Goal: Transaction & Acquisition: Book appointment/travel/reservation

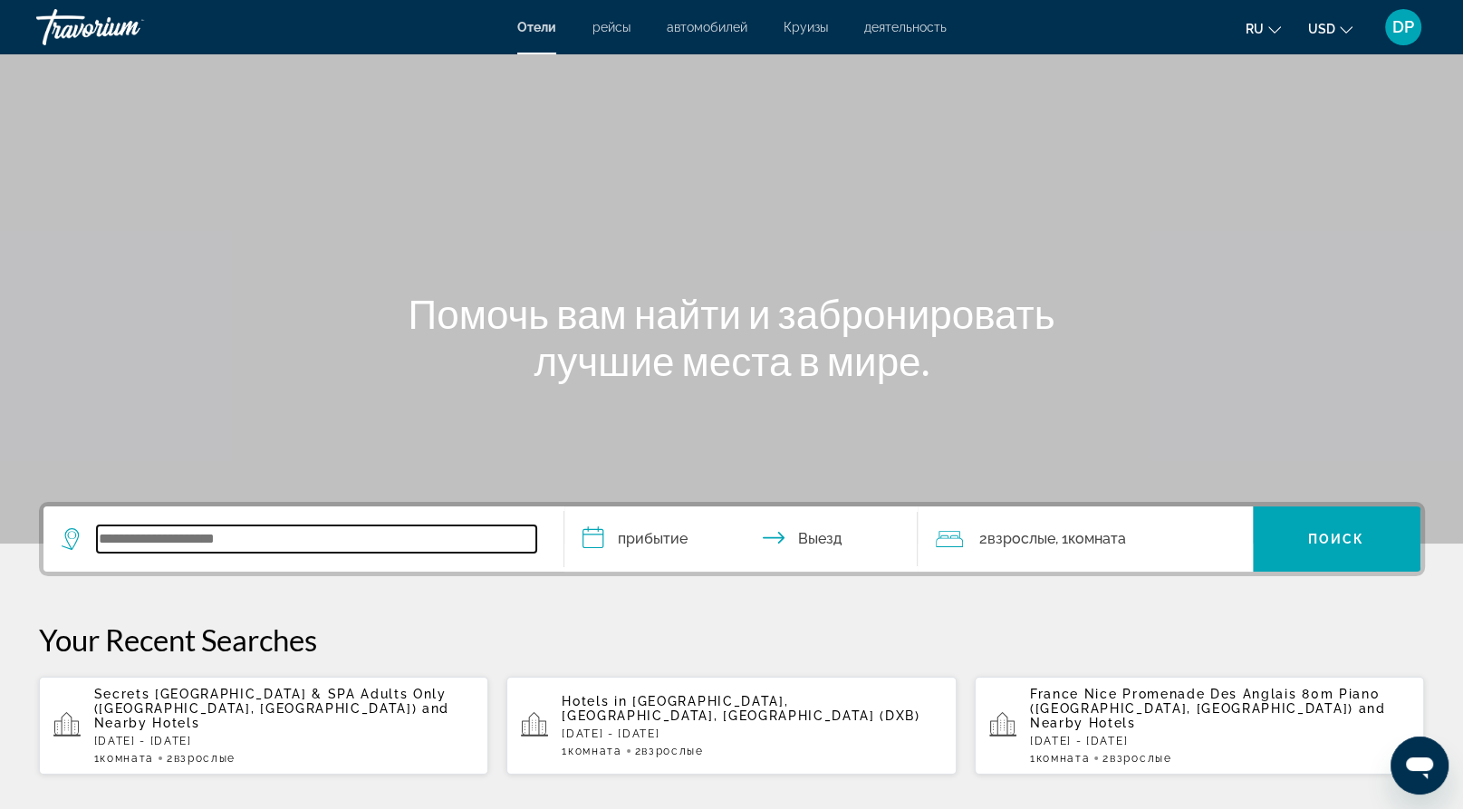
click at [249, 553] on input "Search widget" at bounding box center [316, 539] width 439 height 27
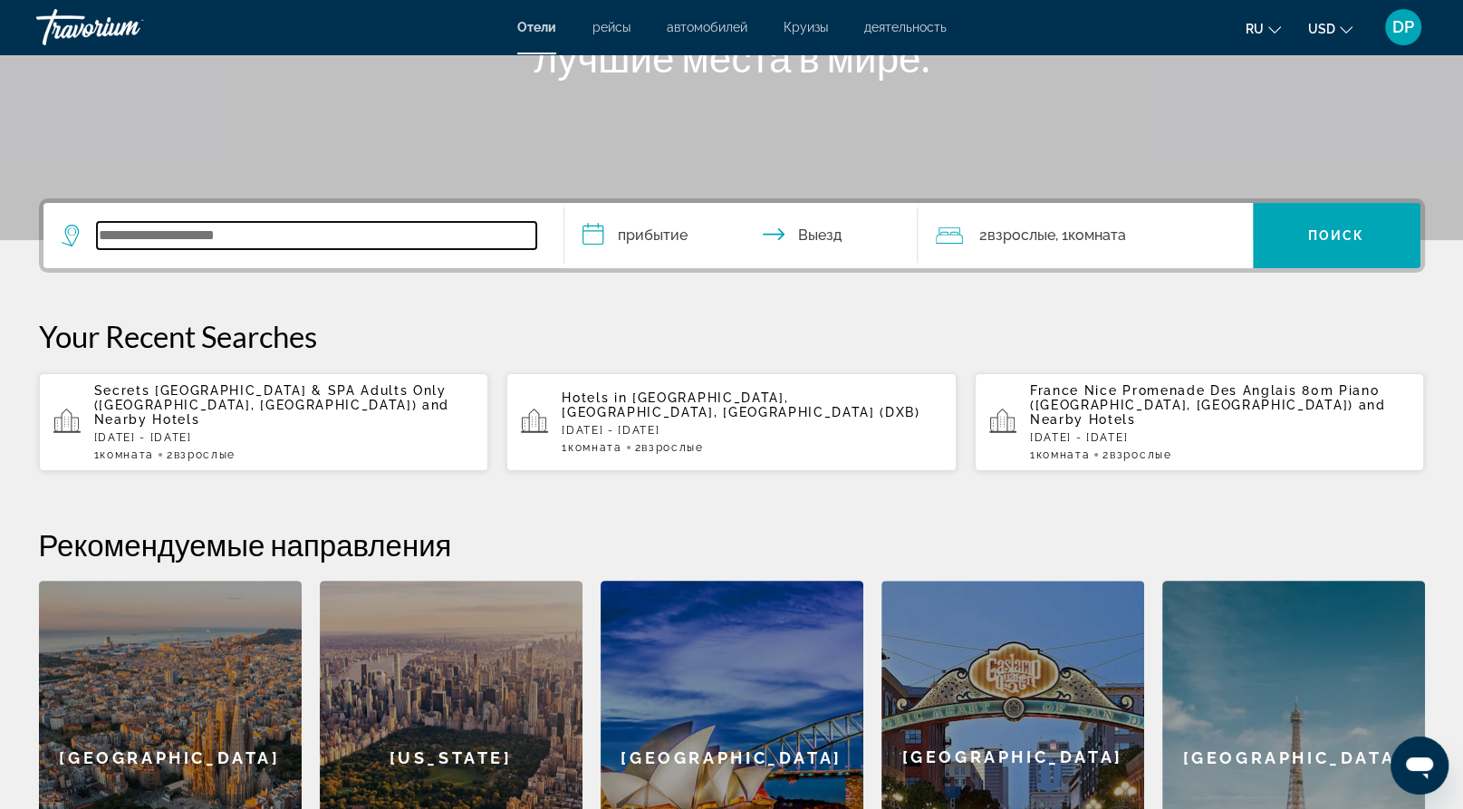
scroll to position [554, 0]
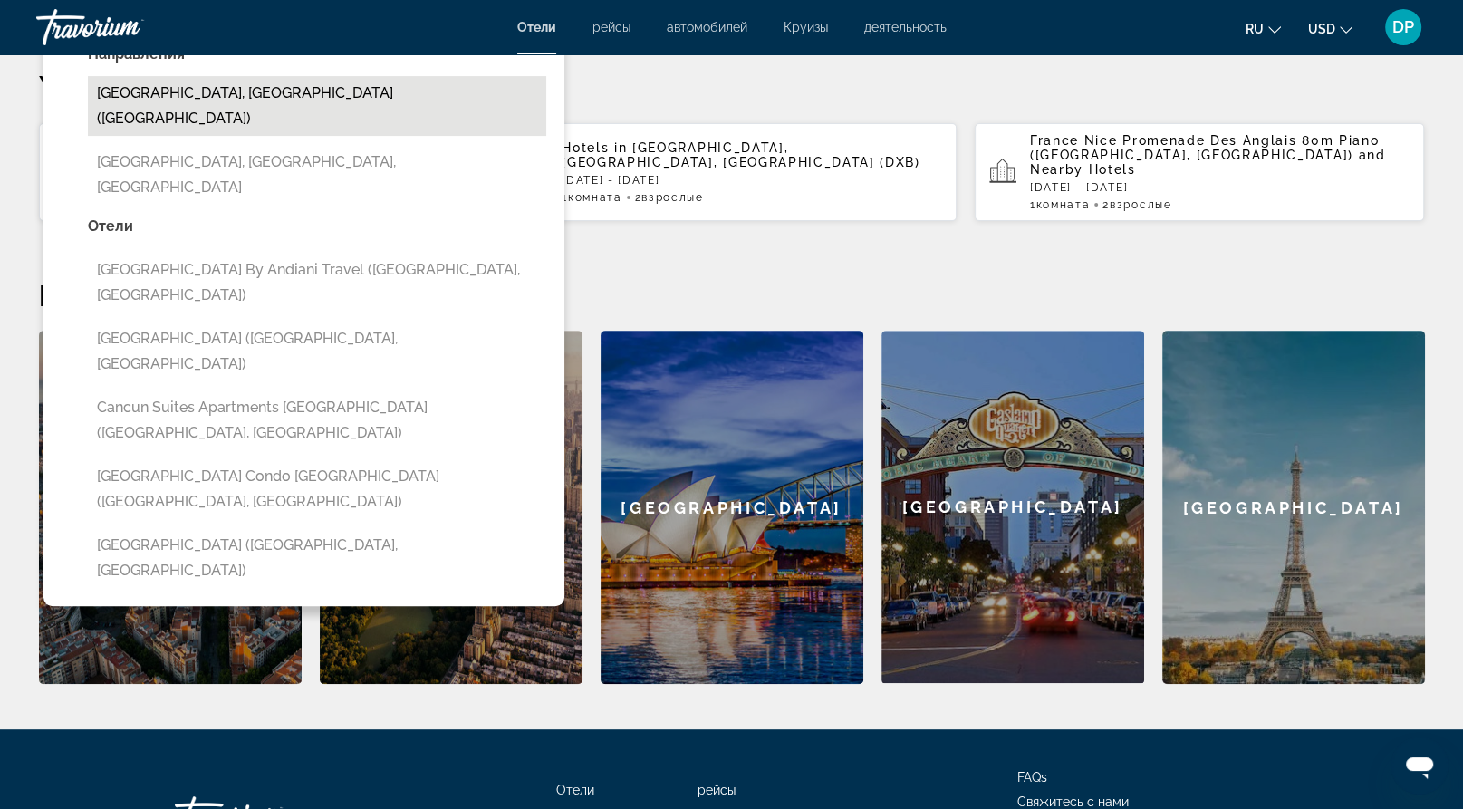
click at [260, 136] on button "[GEOGRAPHIC_DATA], [GEOGRAPHIC_DATA] ([GEOGRAPHIC_DATA])" at bounding box center [317, 106] width 459 height 60
type input "**********"
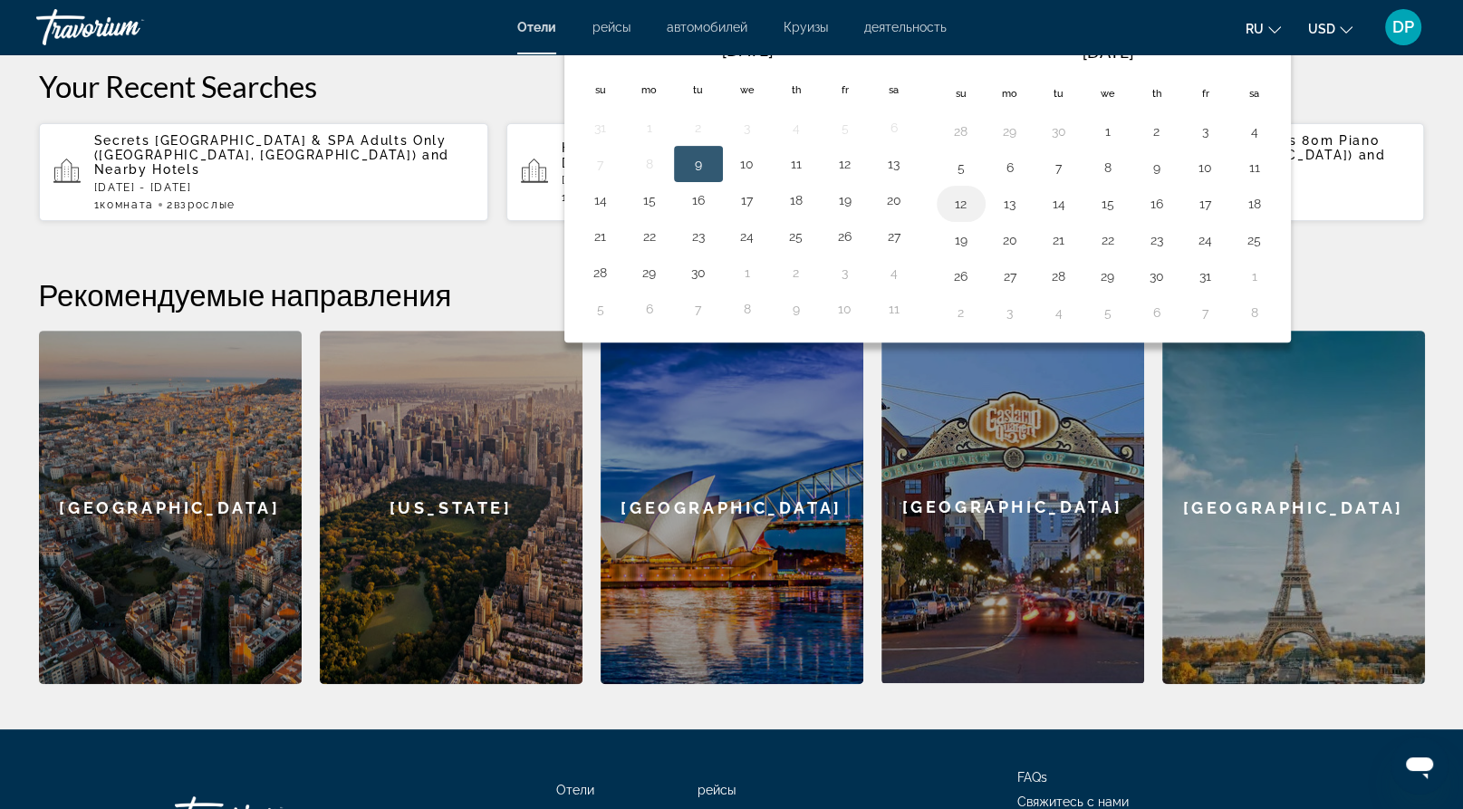
click at [976, 217] on button "12" at bounding box center [961, 203] width 29 height 25
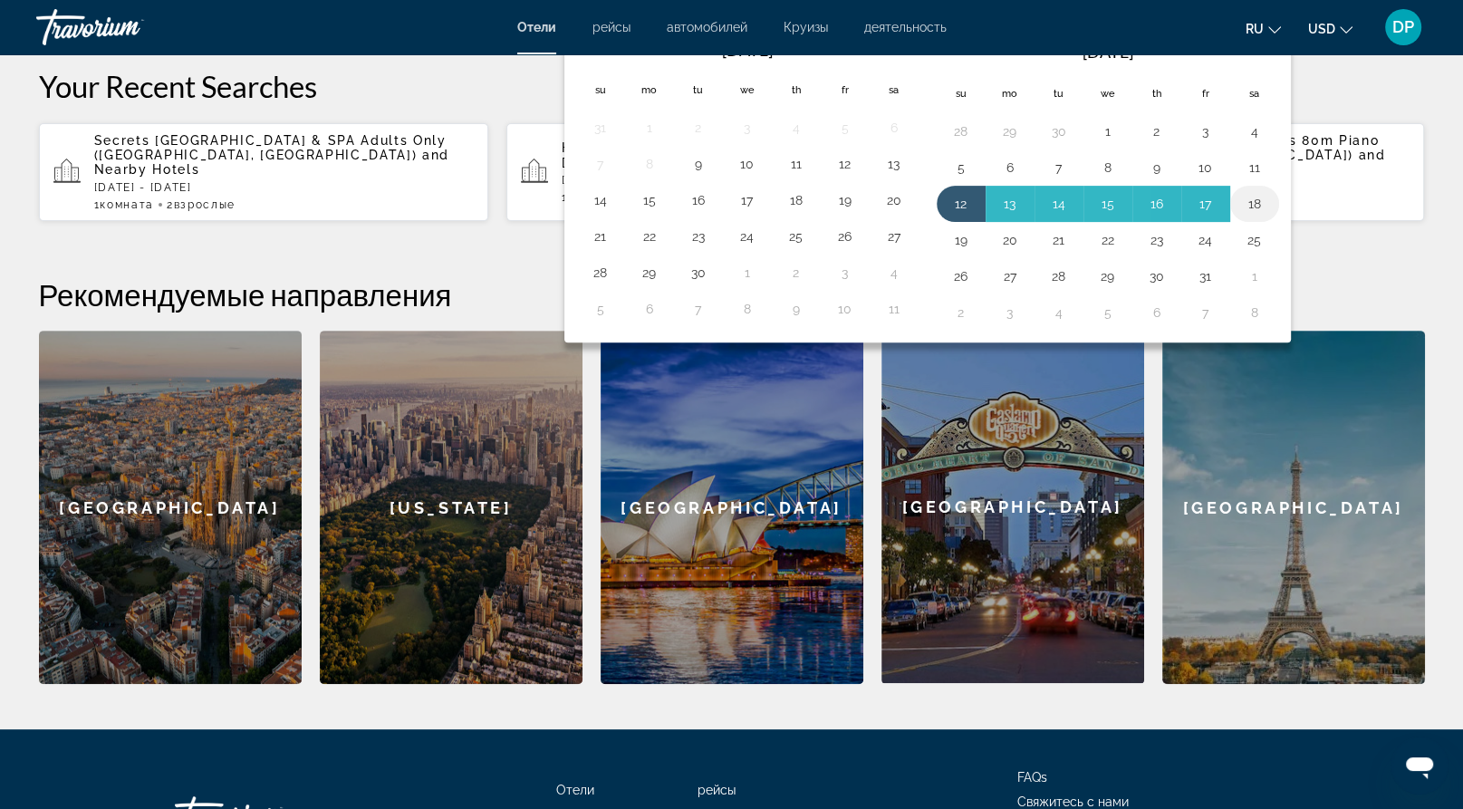
click at [1270, 217] on button "18" at bounding box center [1255, 203] width 29 height 25
type input "**********"
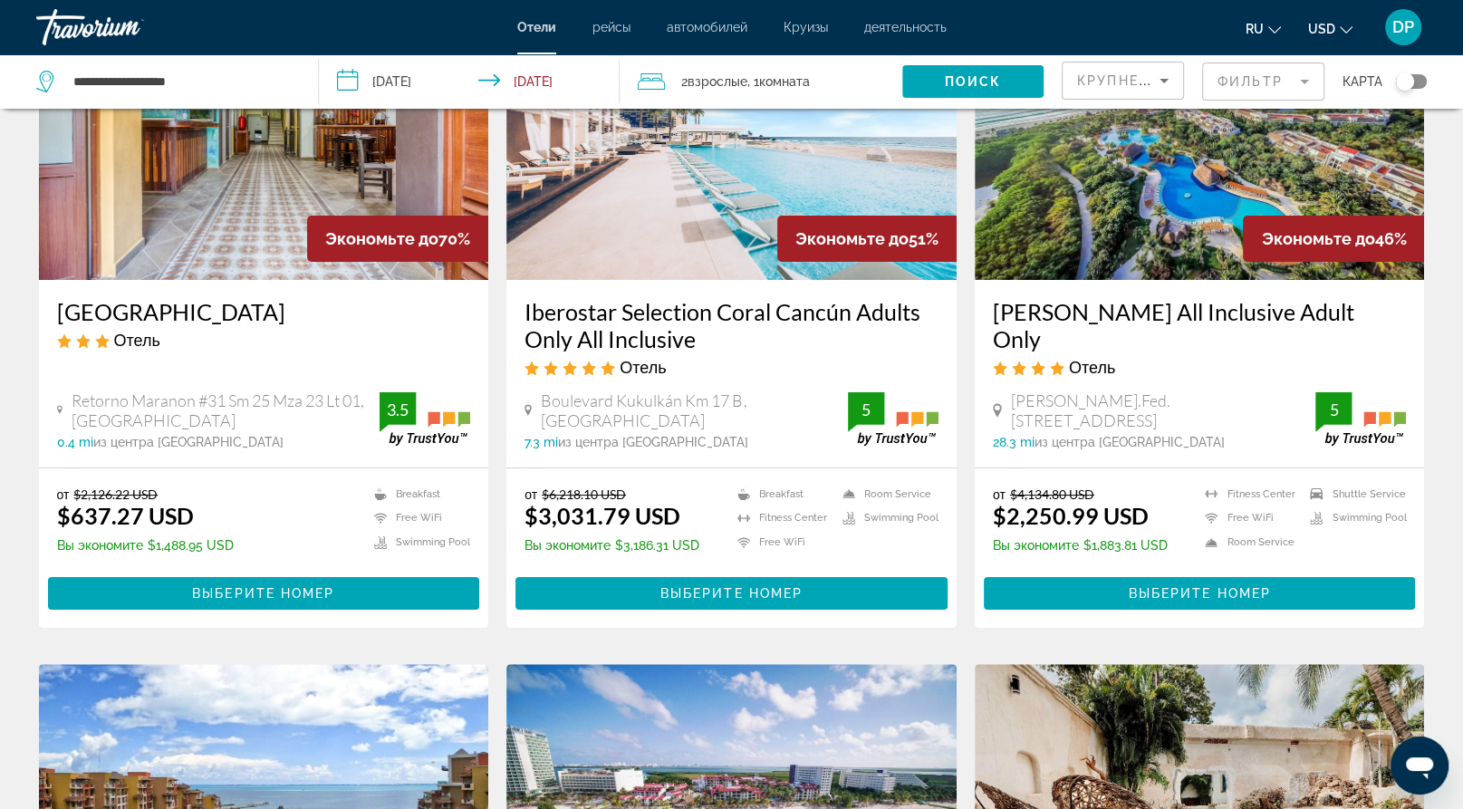
scroll to position [181, 0]
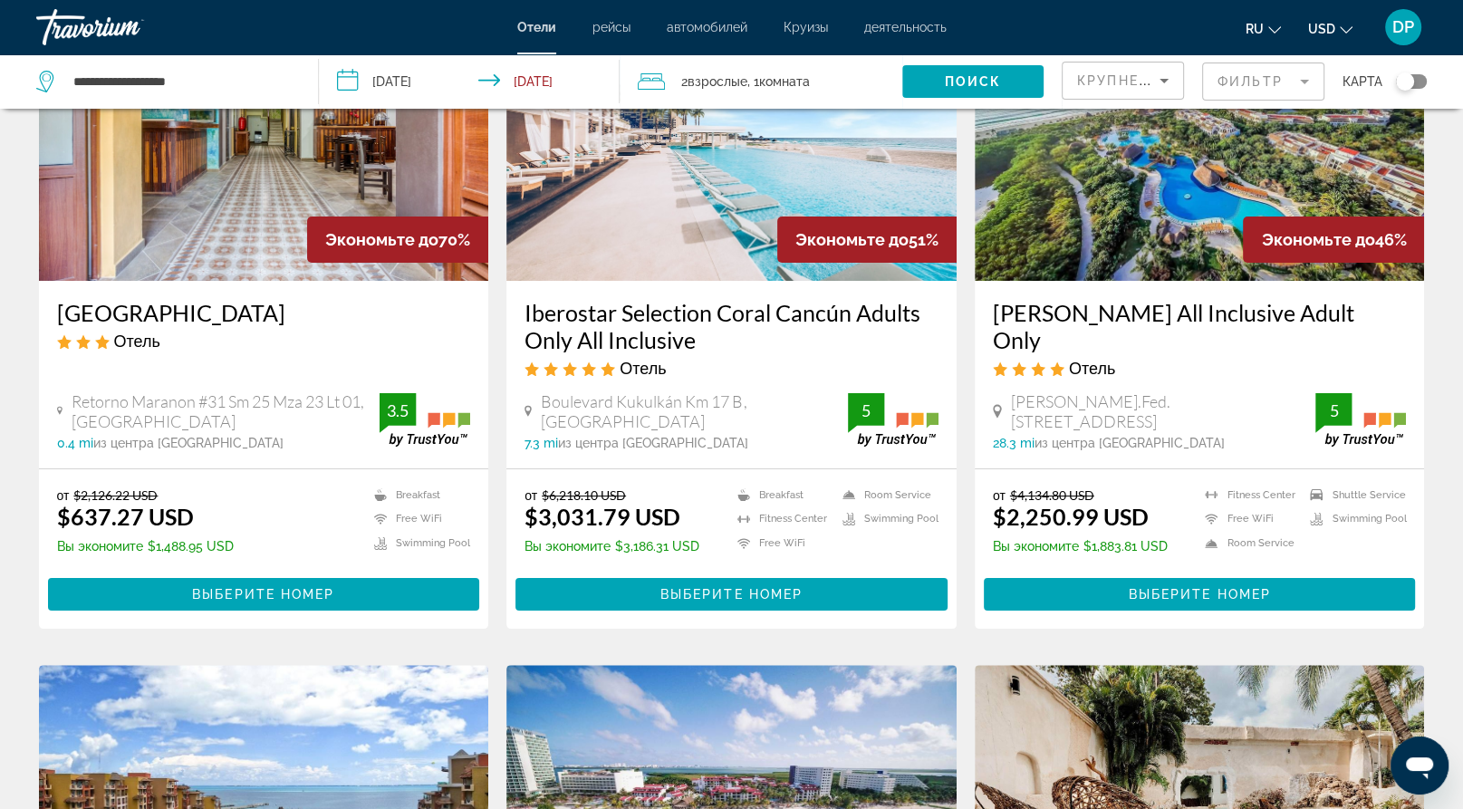
click at [1340, 31] on icon "Change currency" at bounding box center [1346, 30] width 13 height 13
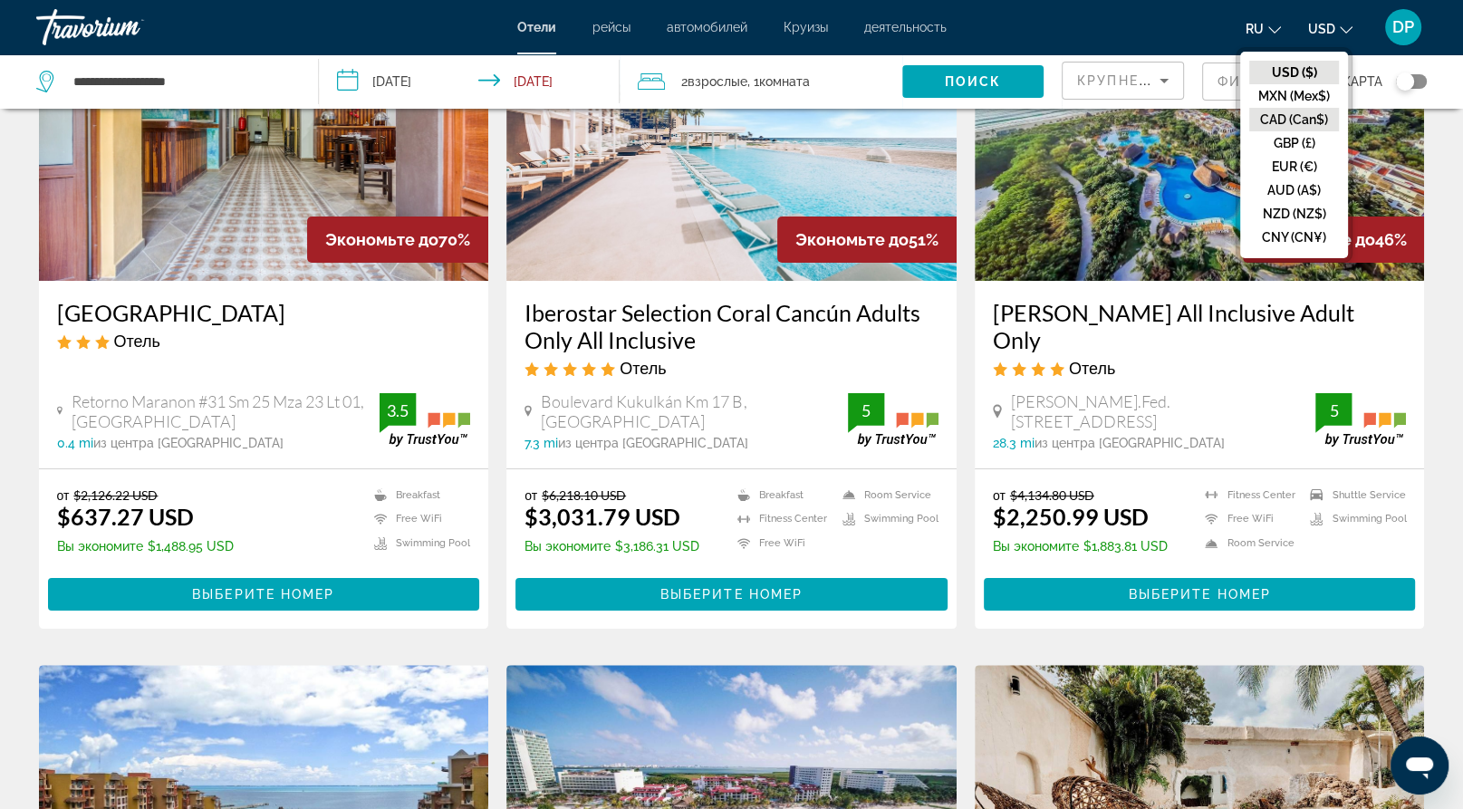
click at [1267, 131] on button "CAD (Can$)" at bounding box center [1295, 120] width 90 height 24
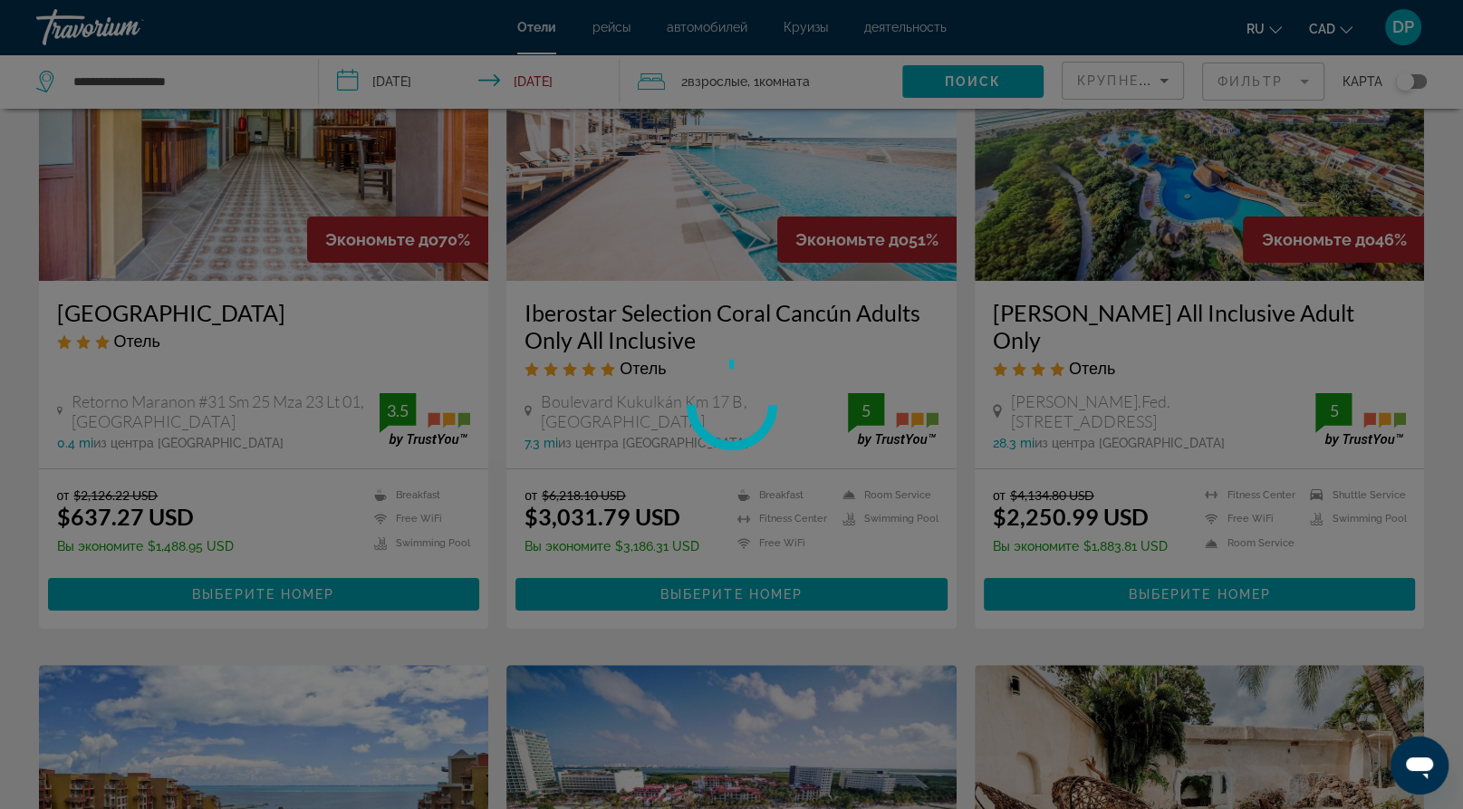
scroll to position [0, 0]
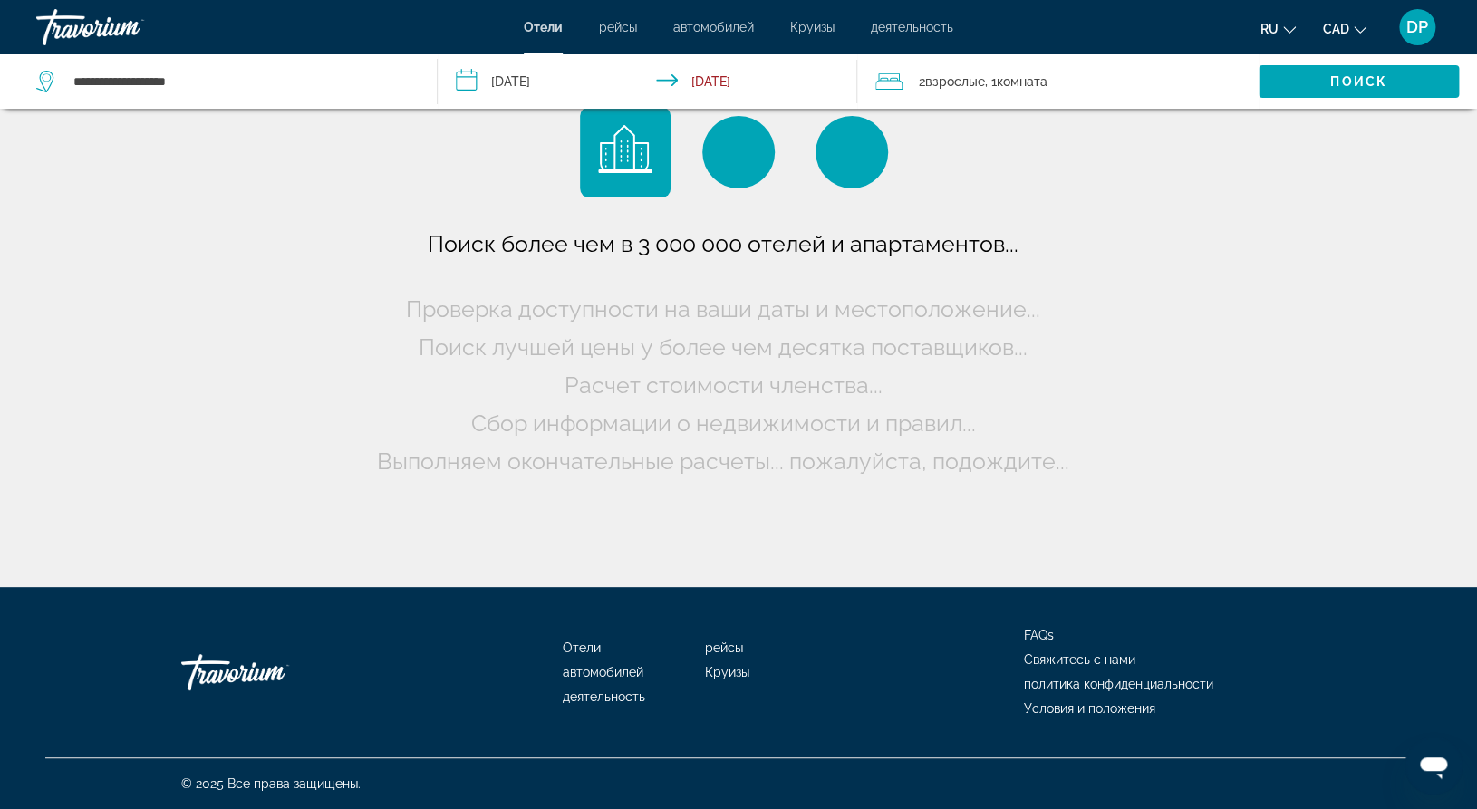
click at [1354, 25] on mat-icon "Change currency" at bounding box center [1360, 27] width 13 height 13
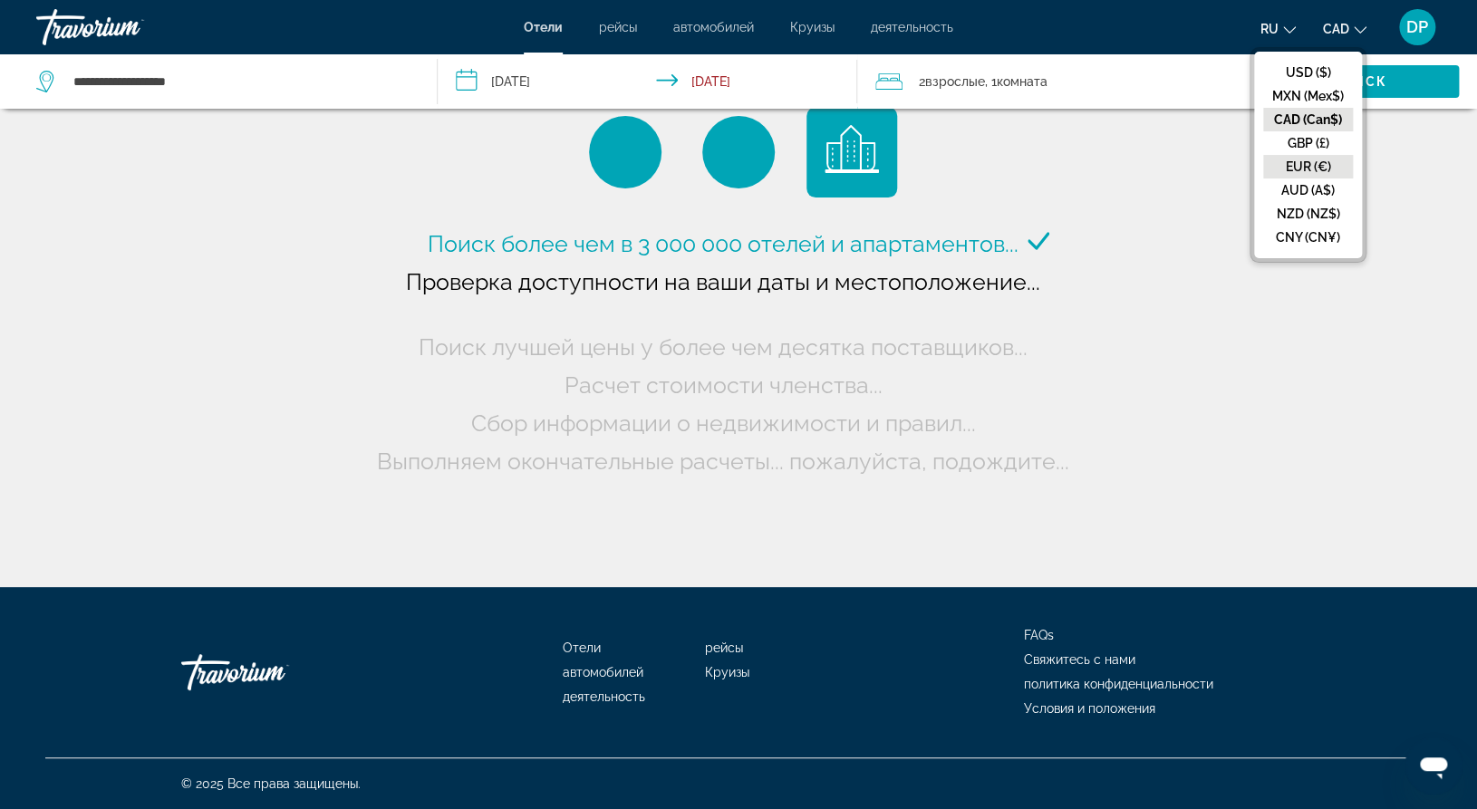
click at [1308, 179] on button "EUR (€)" at bounding box center [1308, 167] width 90 height 24
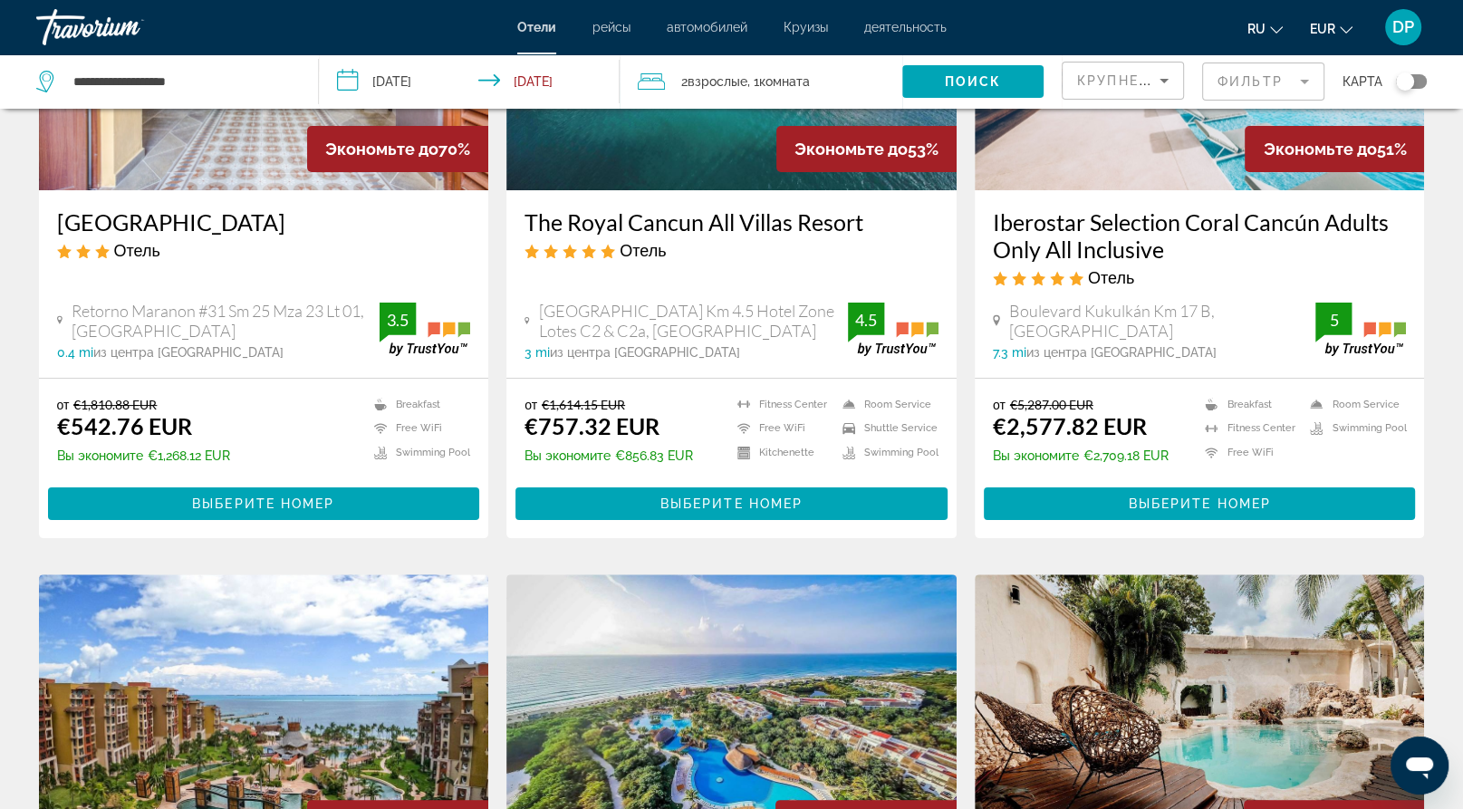
scroll to position [272, 0]
click at [1137, 263] on h3 "Iberostar Selection Coral Cancún Adults Only All Inclusive" at bounding box center [1200, 235] width 414 height 54
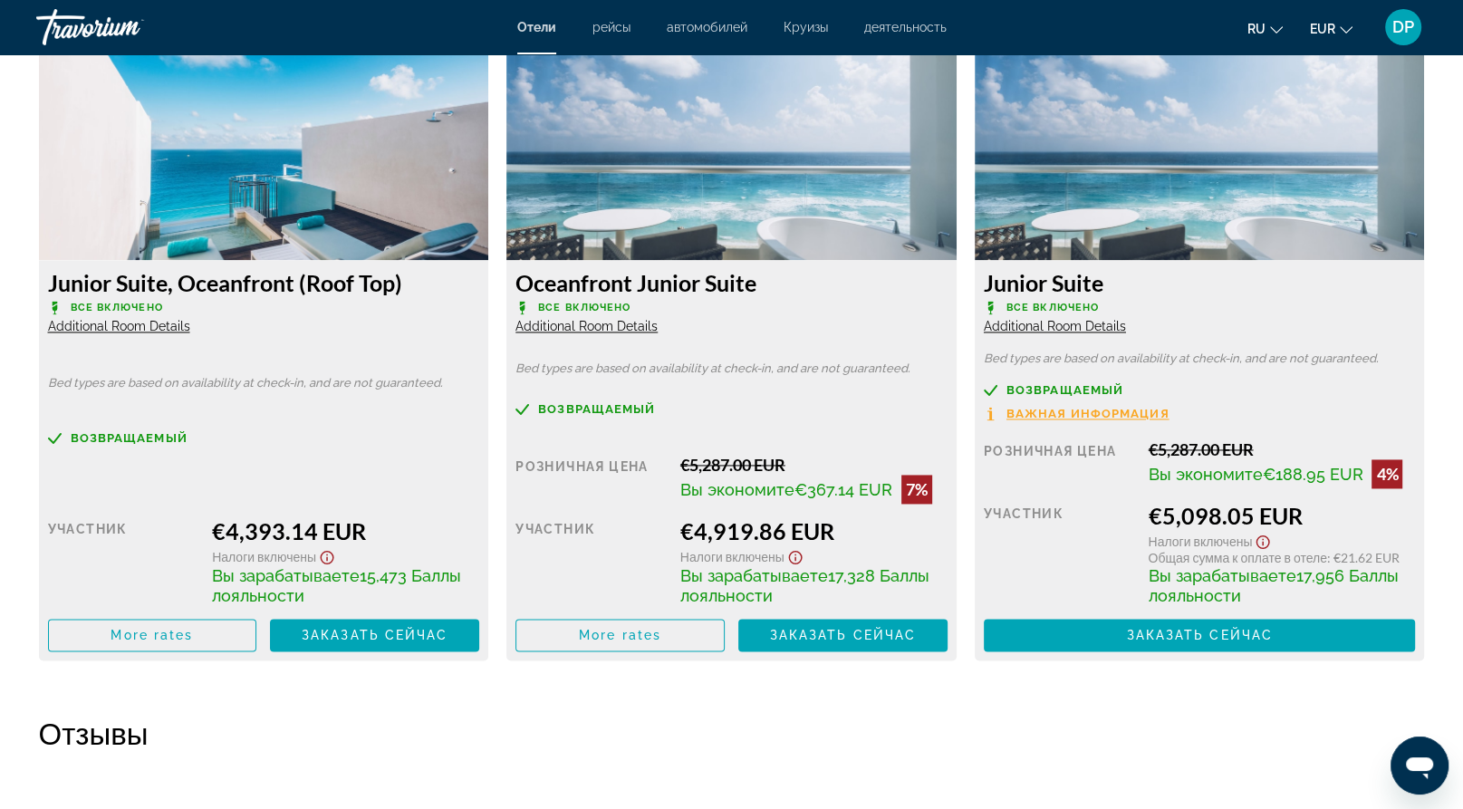
scroll to position [2500, 0]
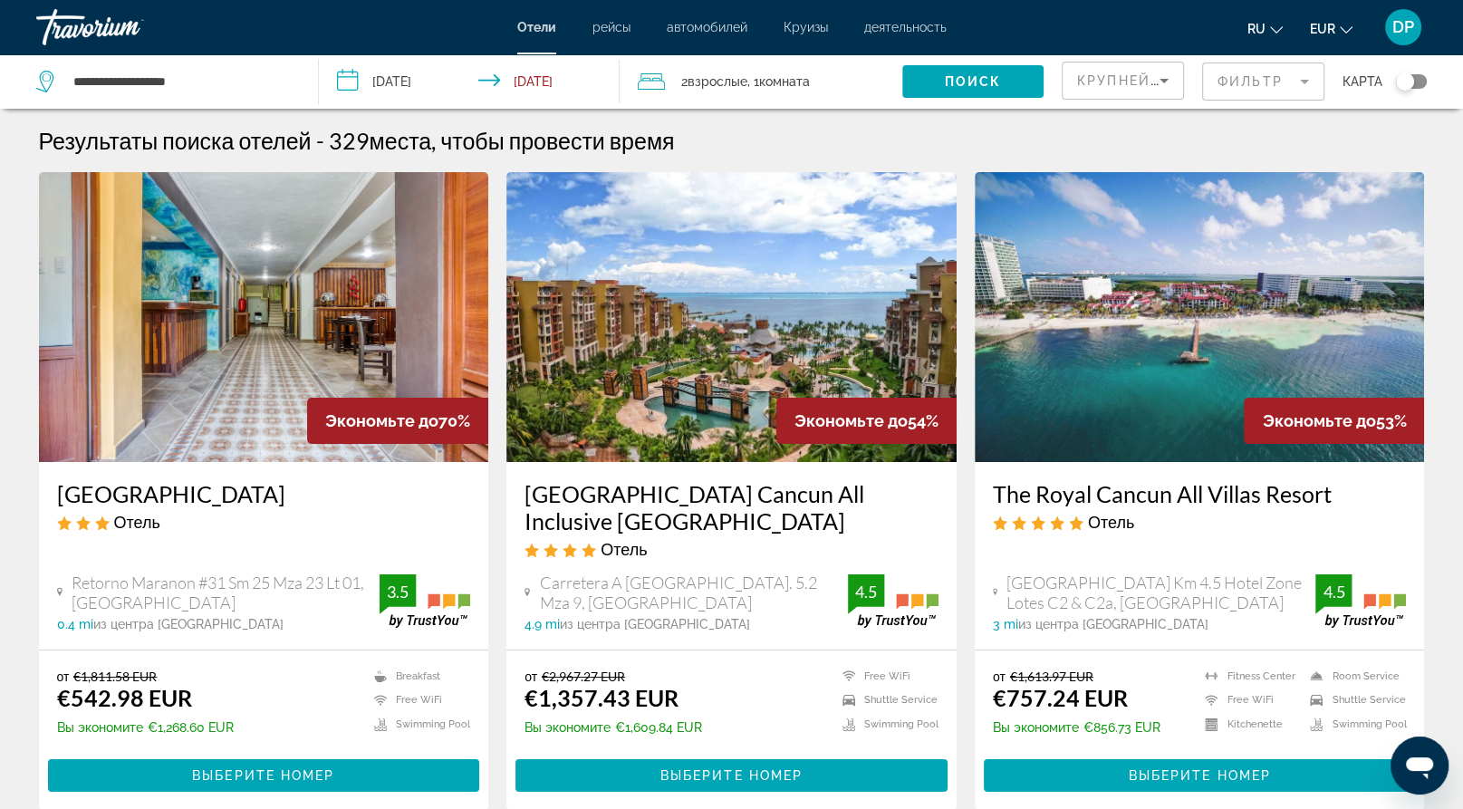
click at [748, 94] on span ", 1 Комната номера" at bounding box center [779, 81] width 63 height 25
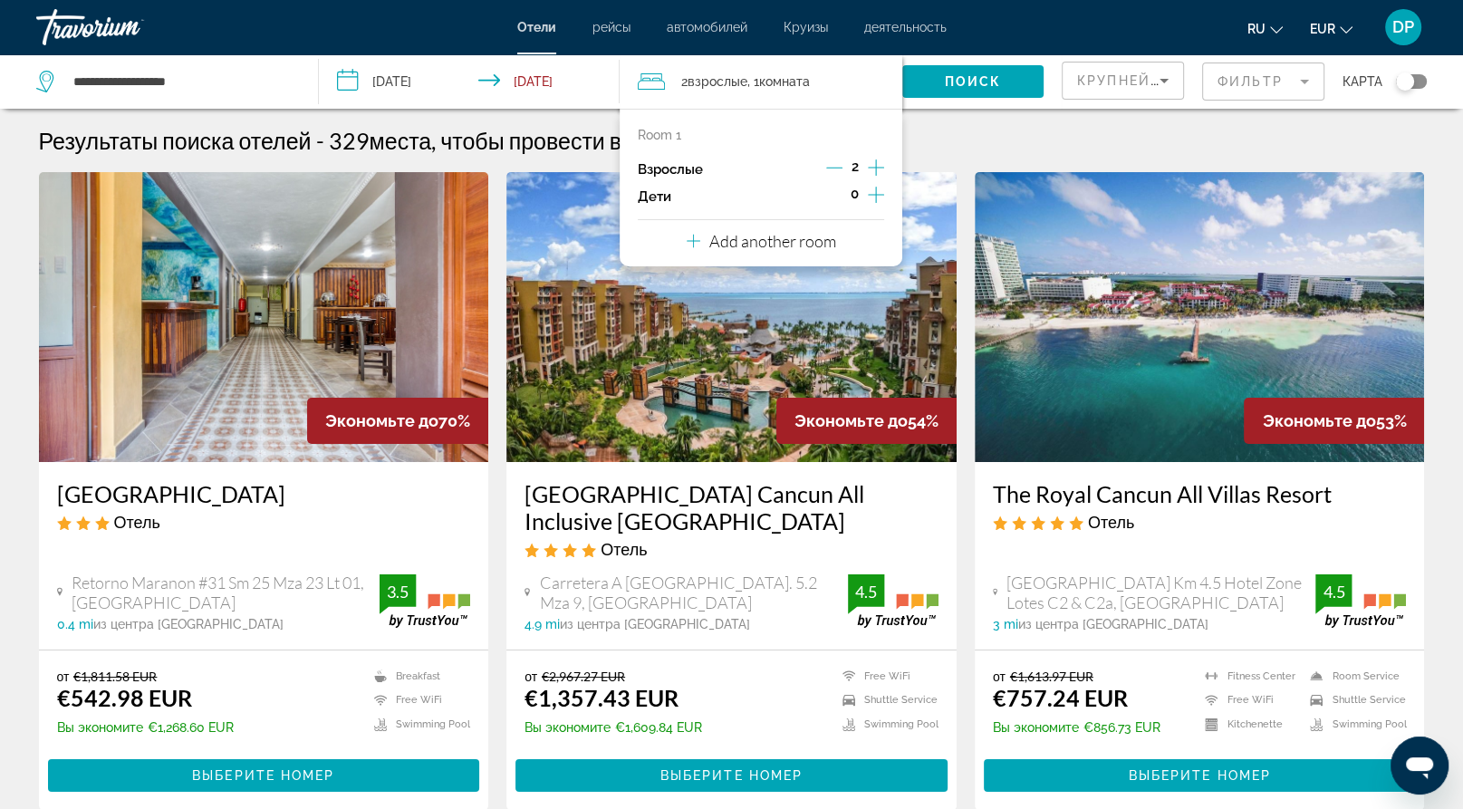
click at [483, 100] on input "**********" at bounding box center [473, 84] width 308 height 60
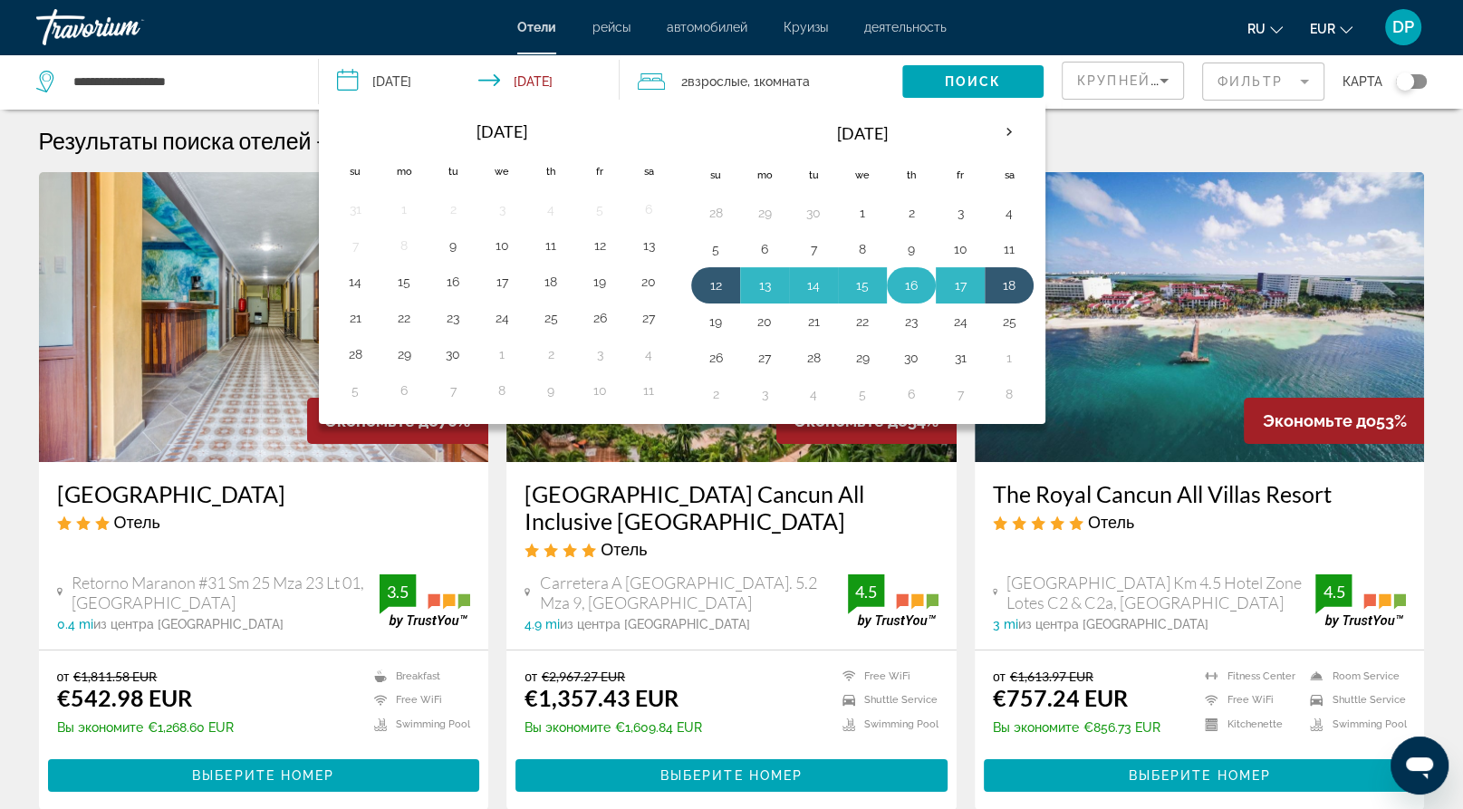
click at [926, 298] on button "16" at bounding box center [911, 285] width 29 height 25
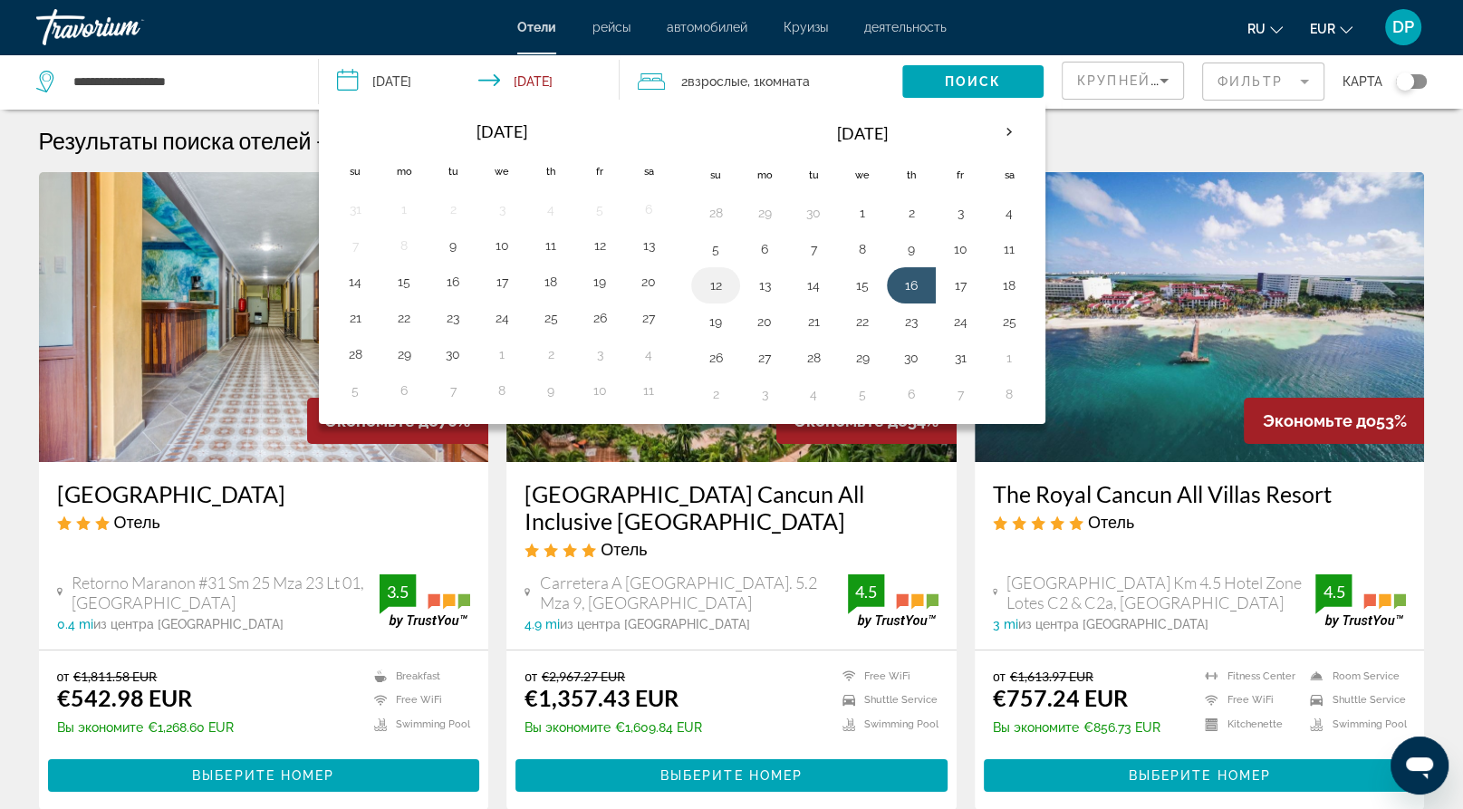
click at [730, 298] on button "12" at bounding box center [715, 285] width 29 height 25
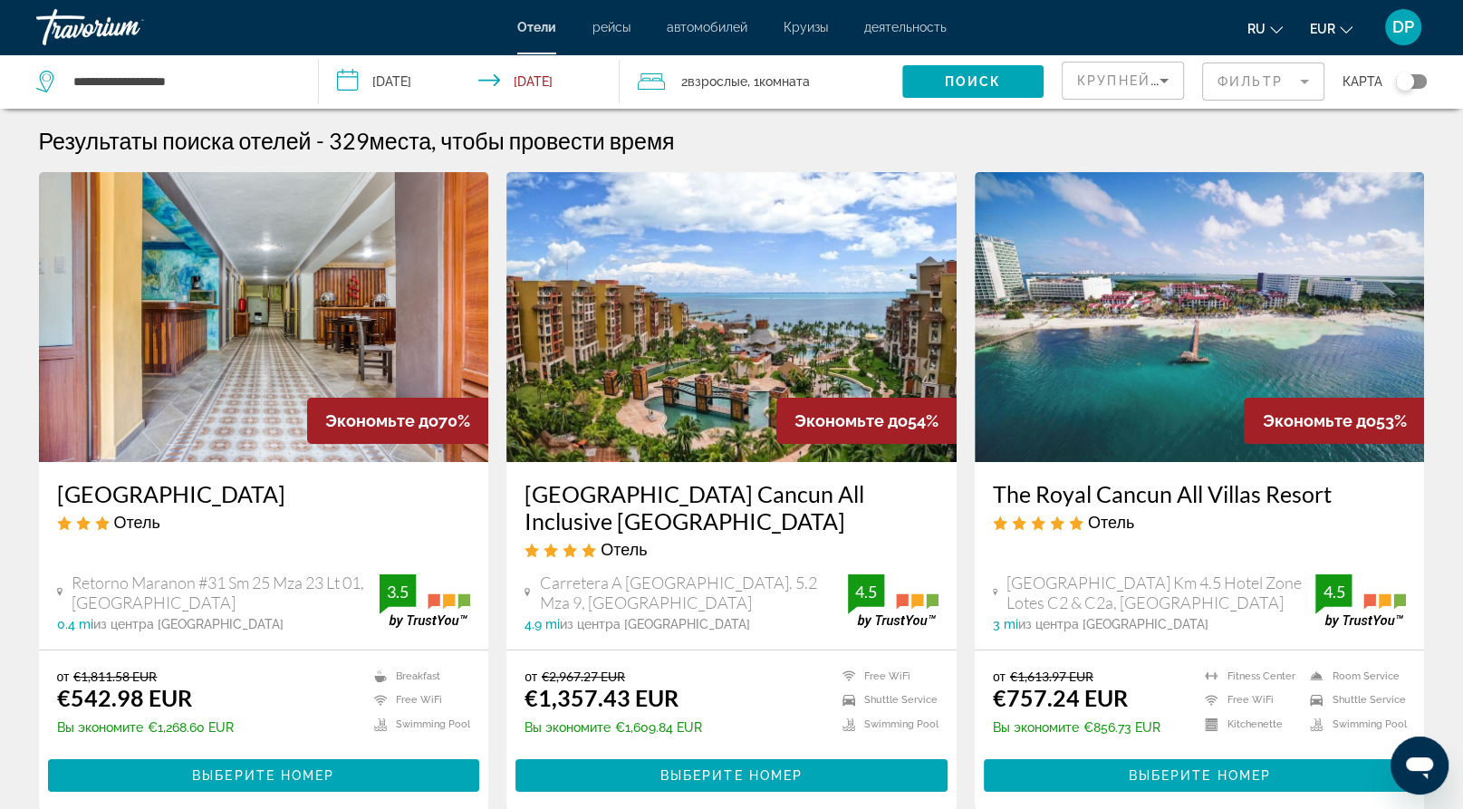
click at [507, 105] on input "**********" at bounding box center [473, 84] width 308 height 60
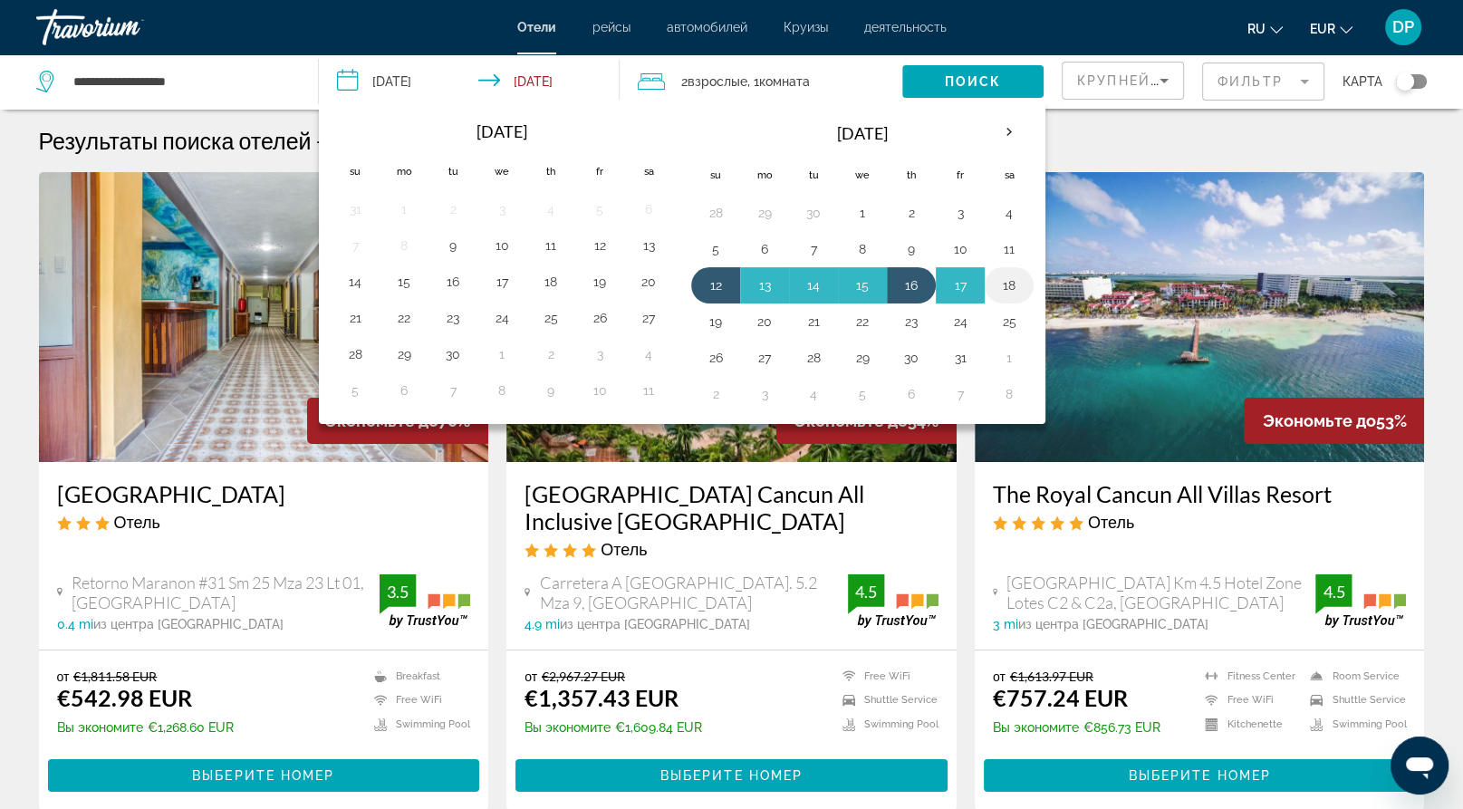
click at [1024, 298] on button "18" at bounding box center [1009, 285] width 29 height 25
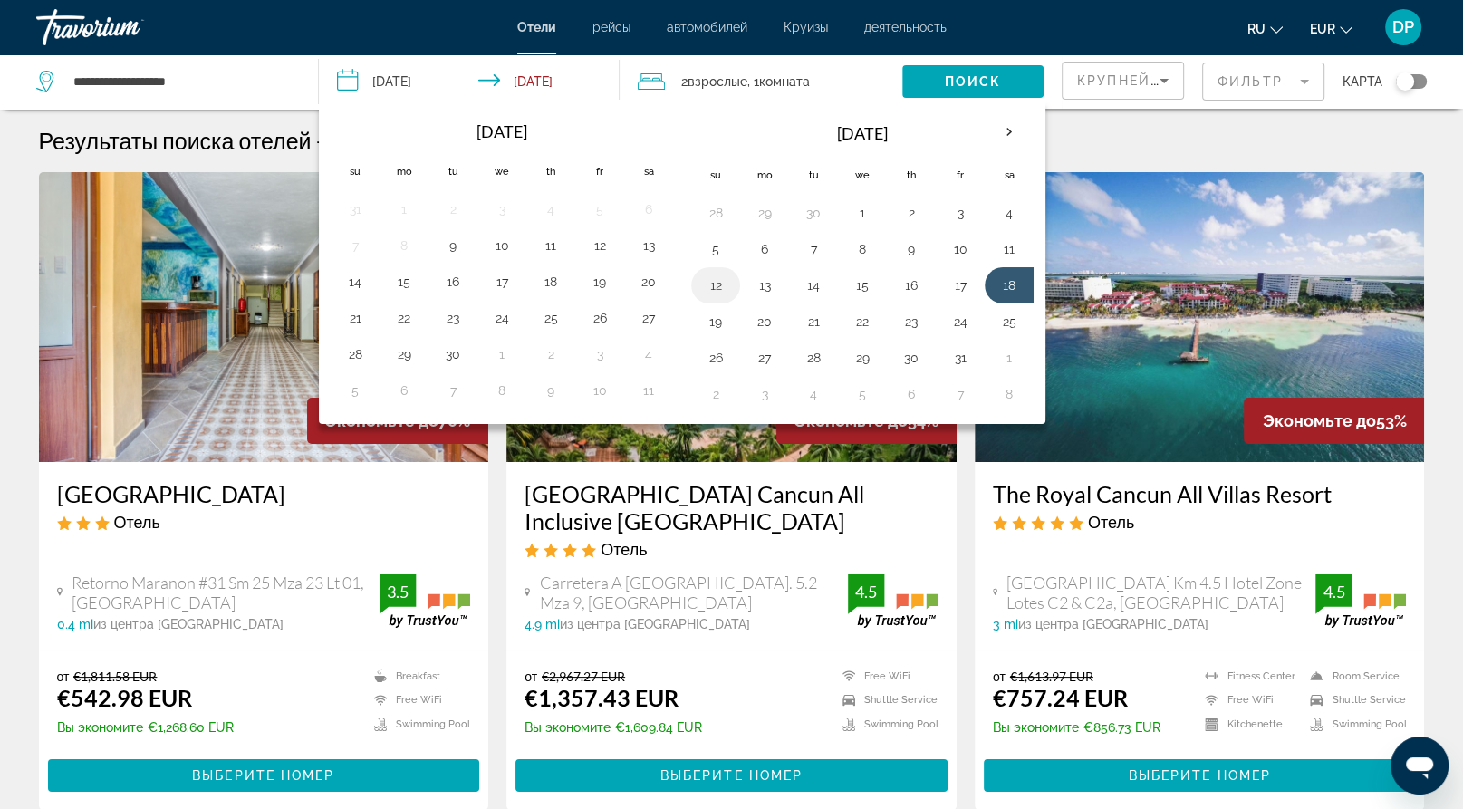
click at [718, 298] on button "12" at bounding box center [715, 285] width 29 height 25
type input "**********"
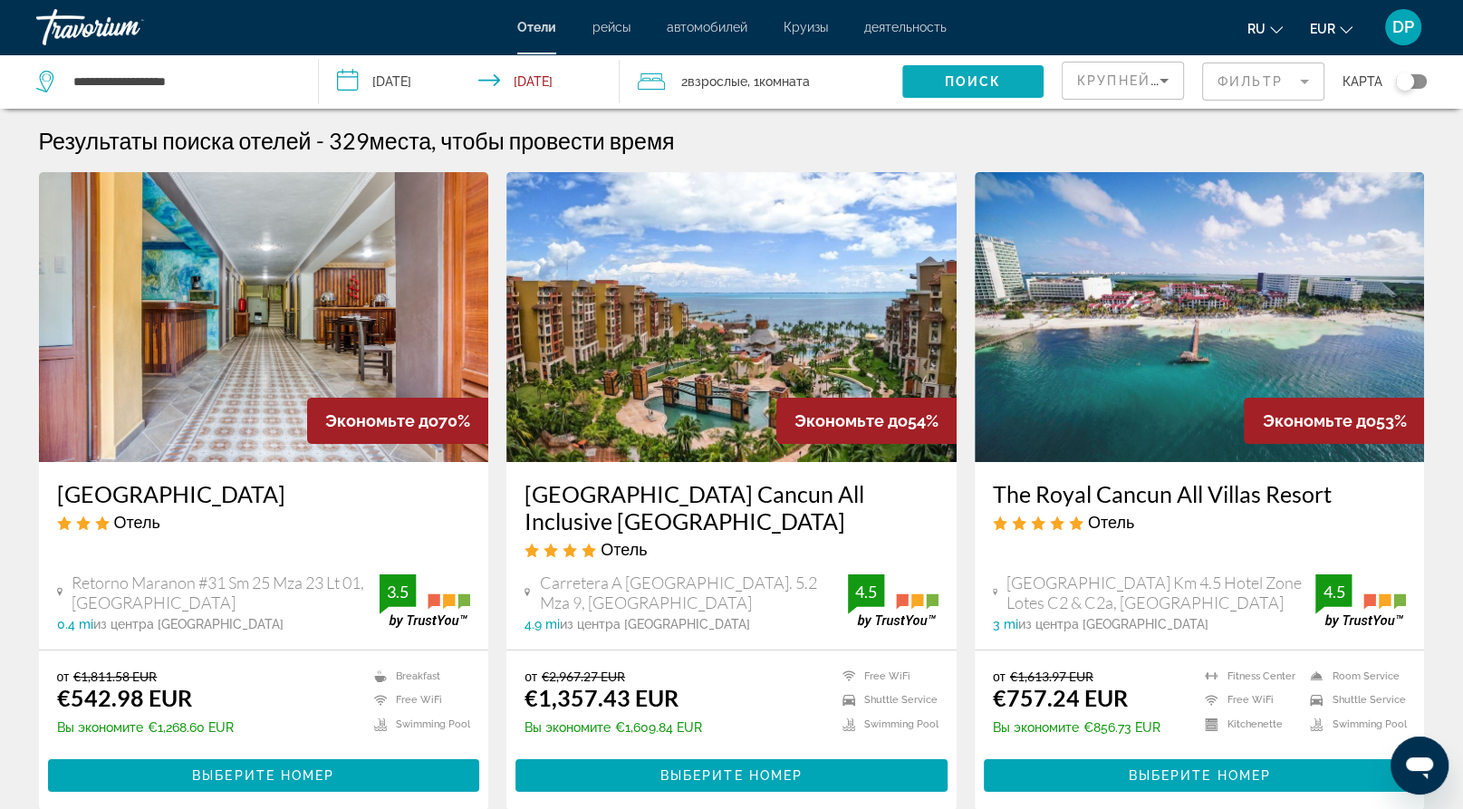
click at [945, 89] on span "Поиск" at bounding box center [973, 81] width 57 height 14
click at [1077, 110] on div "Крупнейшие сбережения" at bounding box center [1123, 88] width 92 height 51
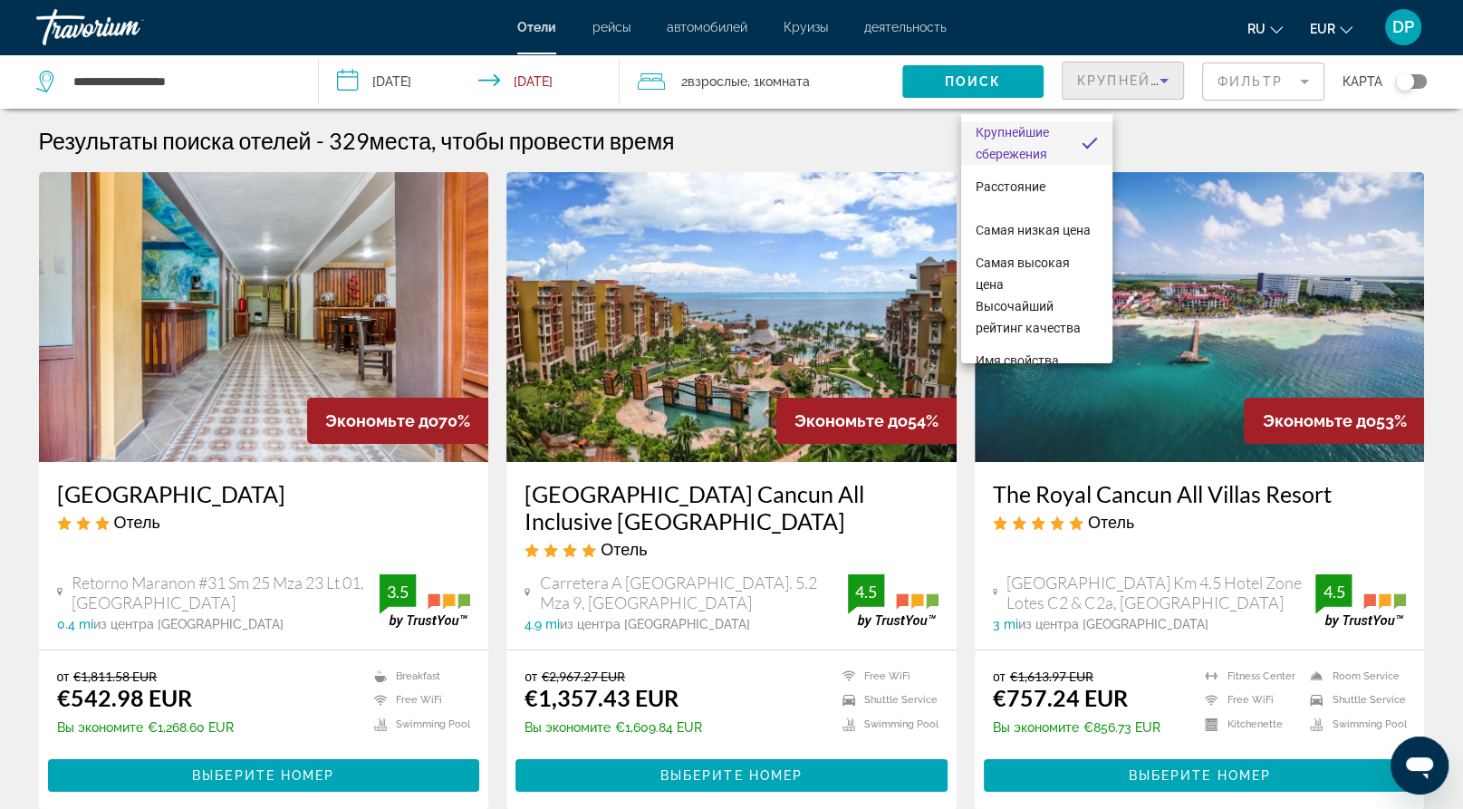
click at [951, 164] on div at bounding box center [731, 404] width 1463 height 809
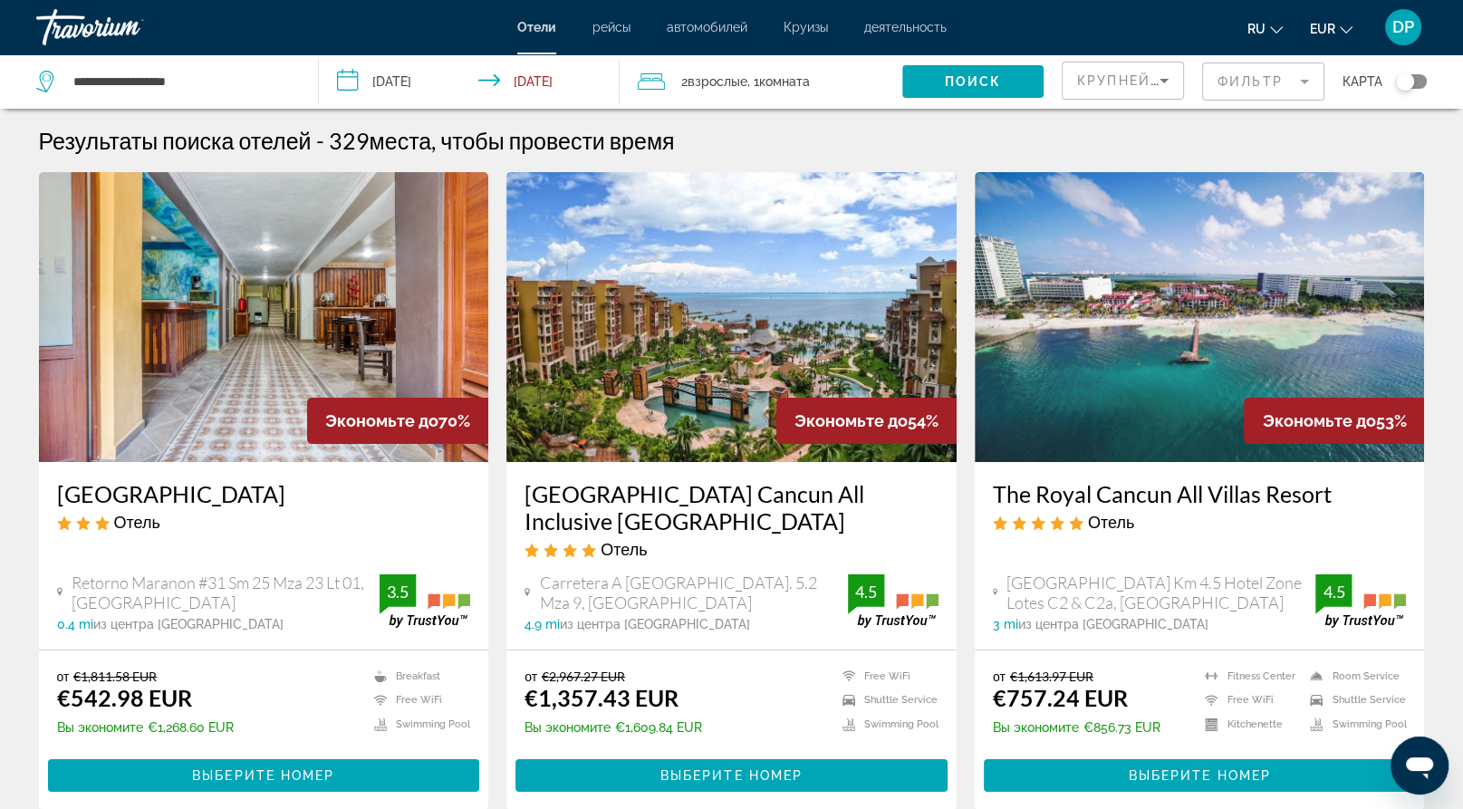
click at [1207, 101] on mat-form-field "Фильтр" at bounding box center [1263, 82] width 122 height 38
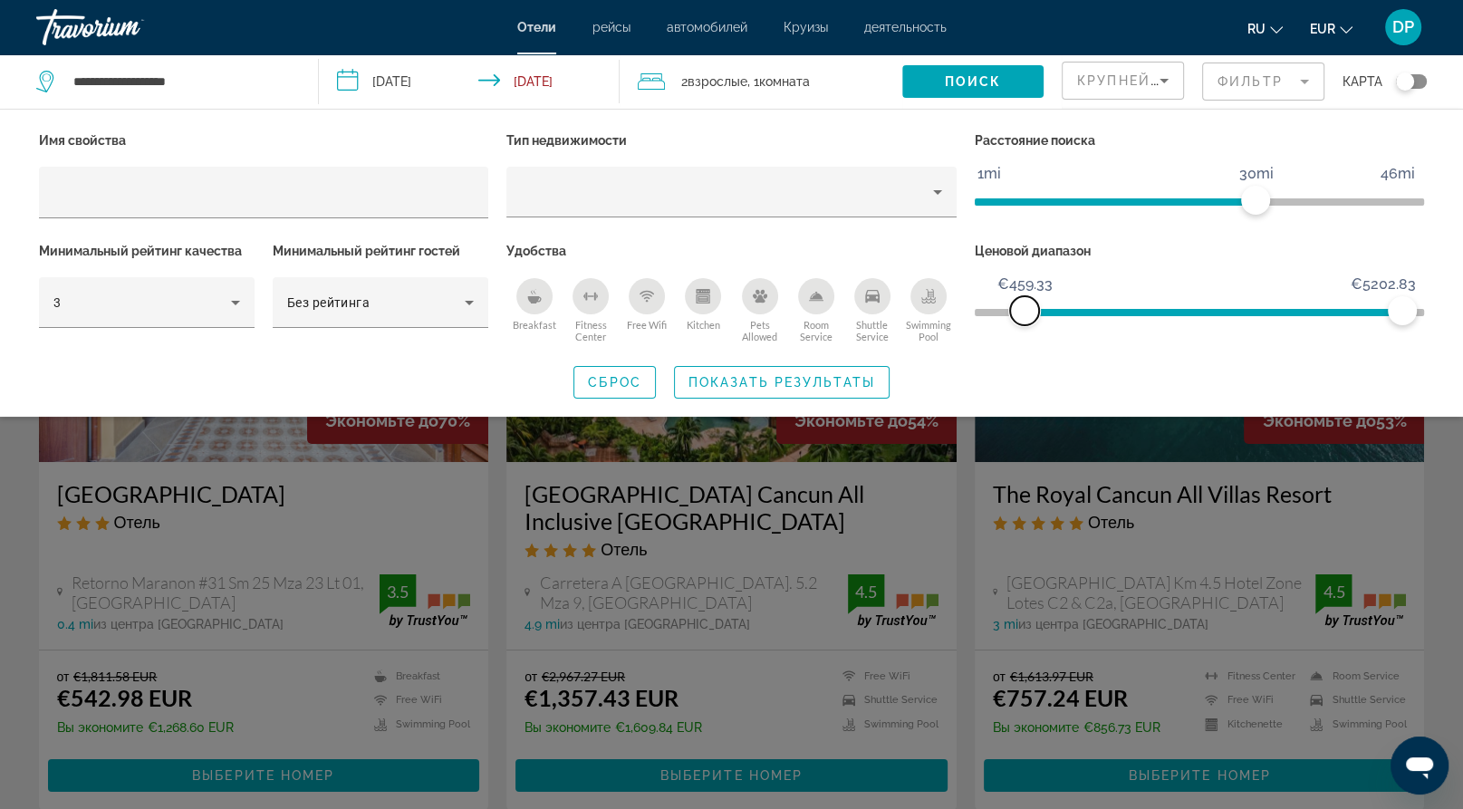
drag, startPoint x: 996, startPoint y: 366, endPoint x: 1025, endPoint y: 378, distance: 31.3
click at [1025, 348] on div "Ценовой диапазон €22.17 €5202.83 €459.33 €5202.83" at bounding box center [1200, 293] width 468 height 110
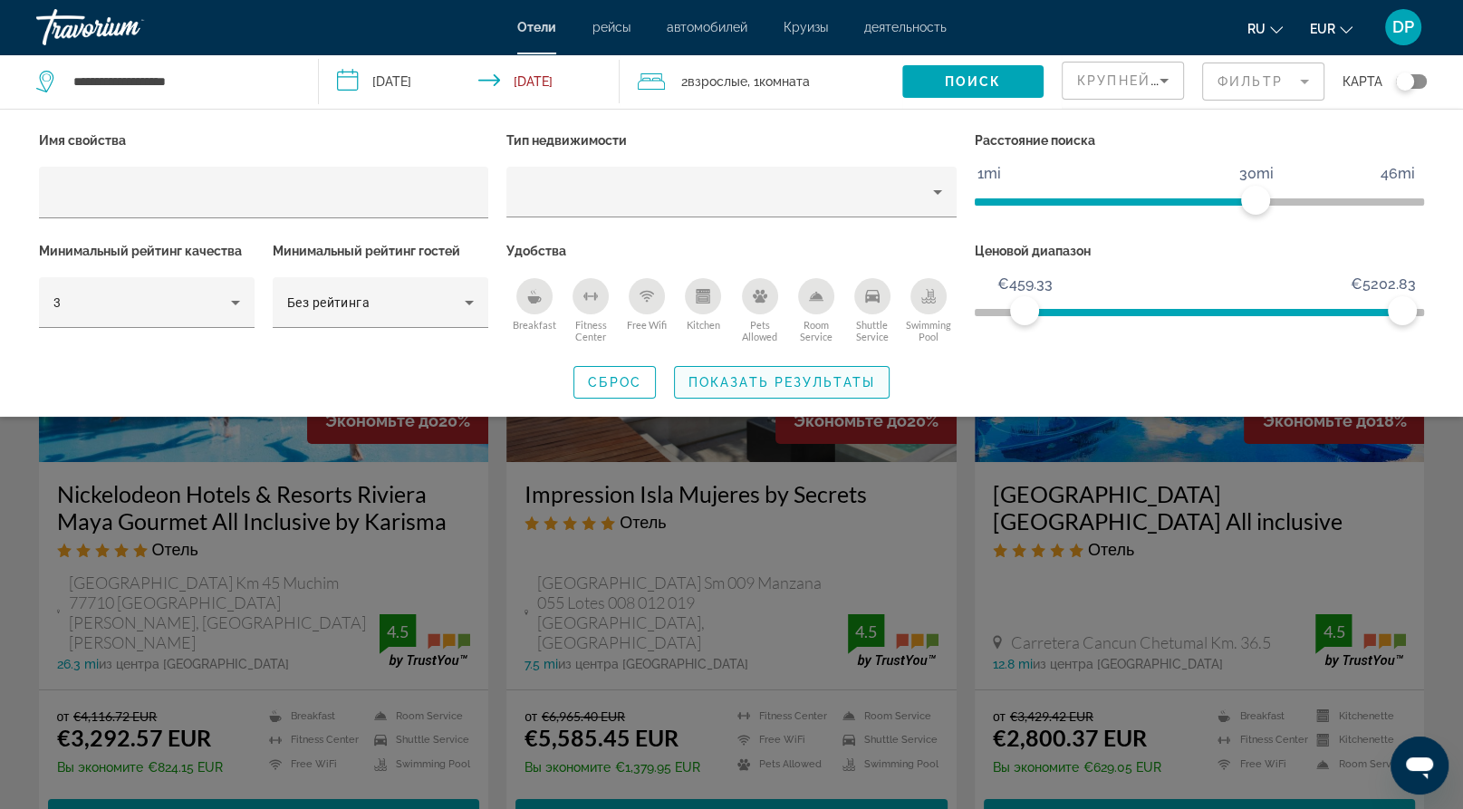
click at [783, 390] on span "Показать результаты" at bounding box center [782, 382] width 187 height 14
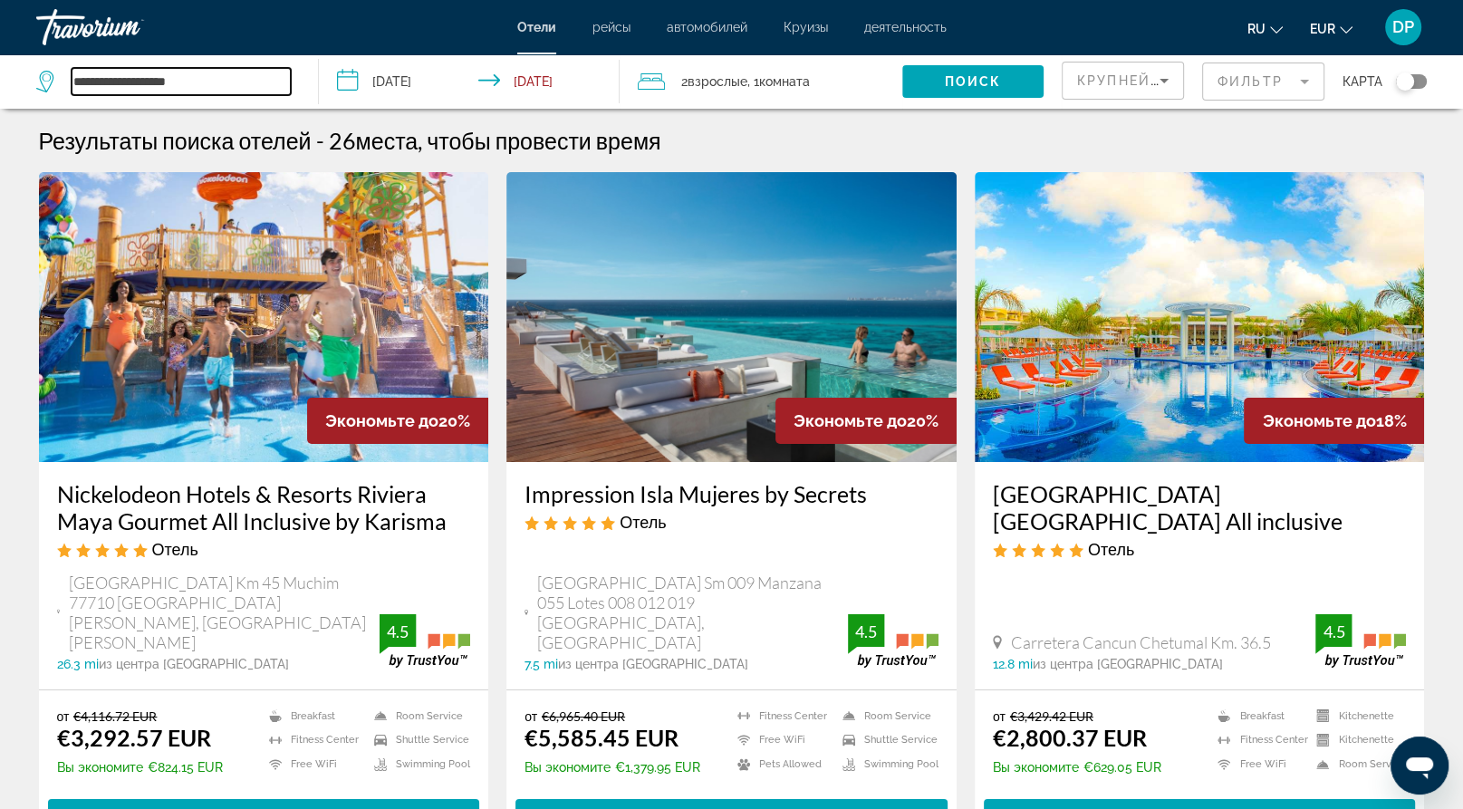
drag, startPoint x: 259, startPoint y: 95, endPoint x: -14, endPoint y: 137, distance: 275.9
click at [0, 137] on html "**********" at bounding box center [731, 404] width 1463 height 809
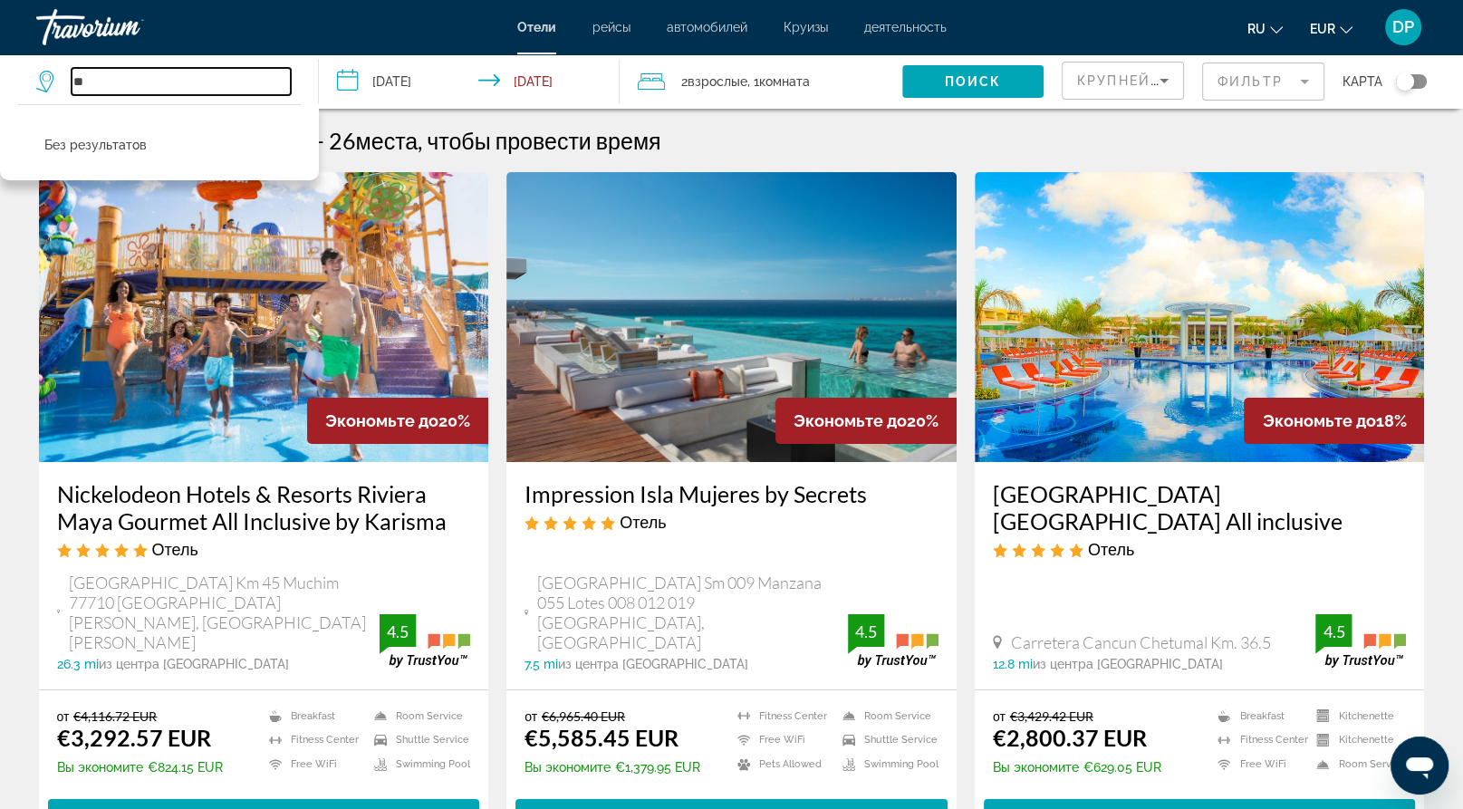
type input "*"
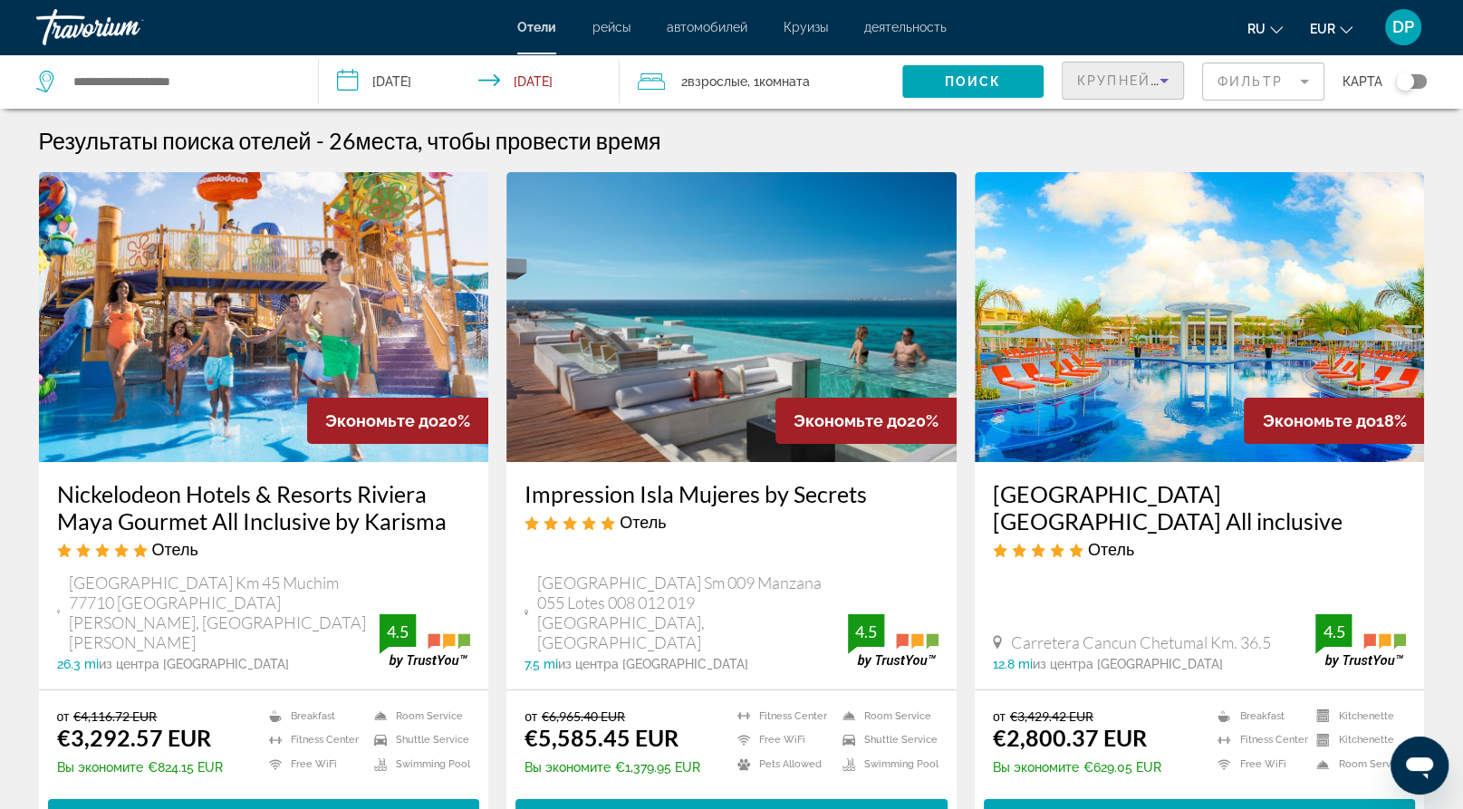
click at [1077, 88] on span "Крупнейшие сбережения" at bounding box center [1187, 80] width 220 height 14
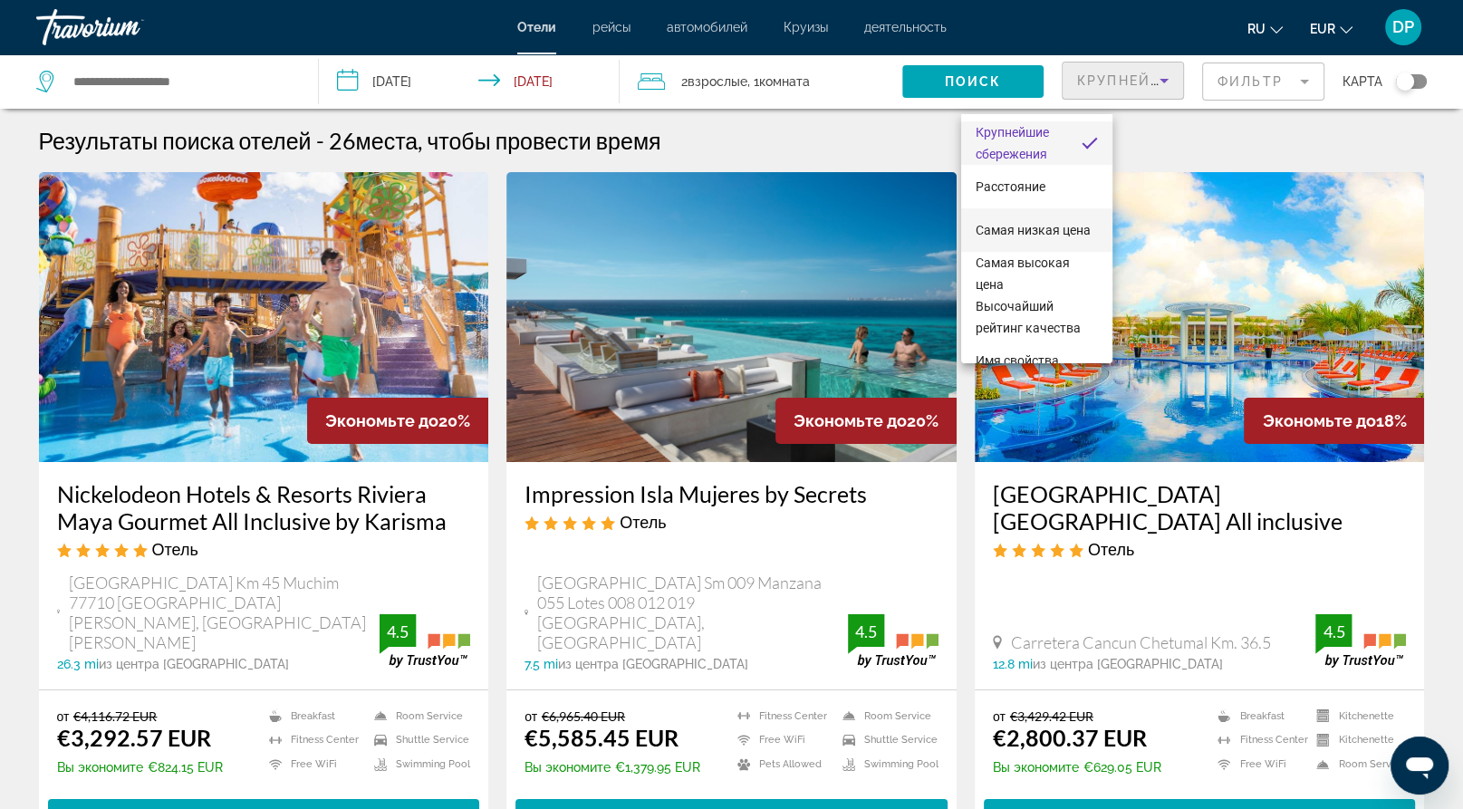
click at [1044, 227] on span "Самая низкая цена" at bounding box center [1033, 230] width 115 height 22
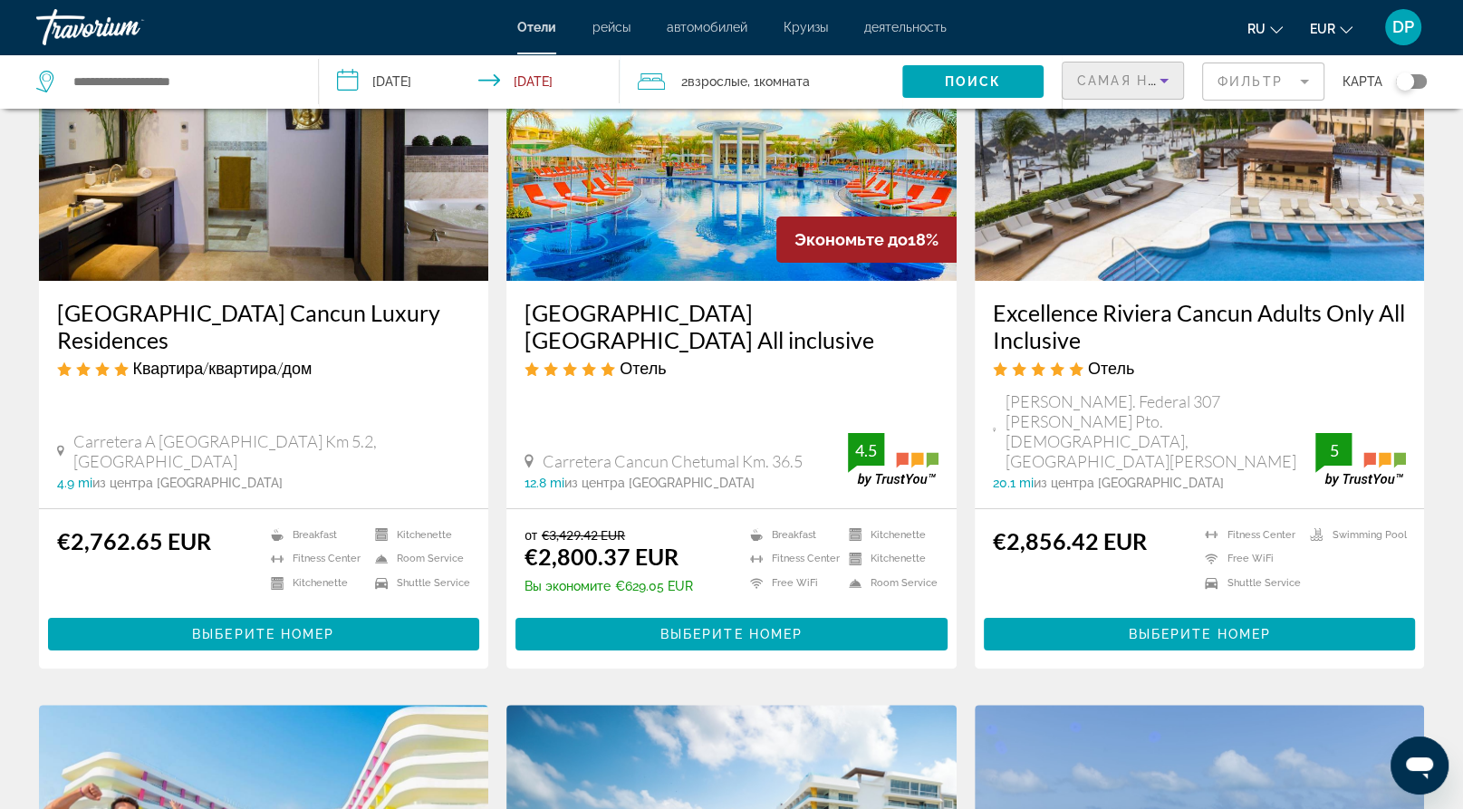
scroll to position [91, 0]
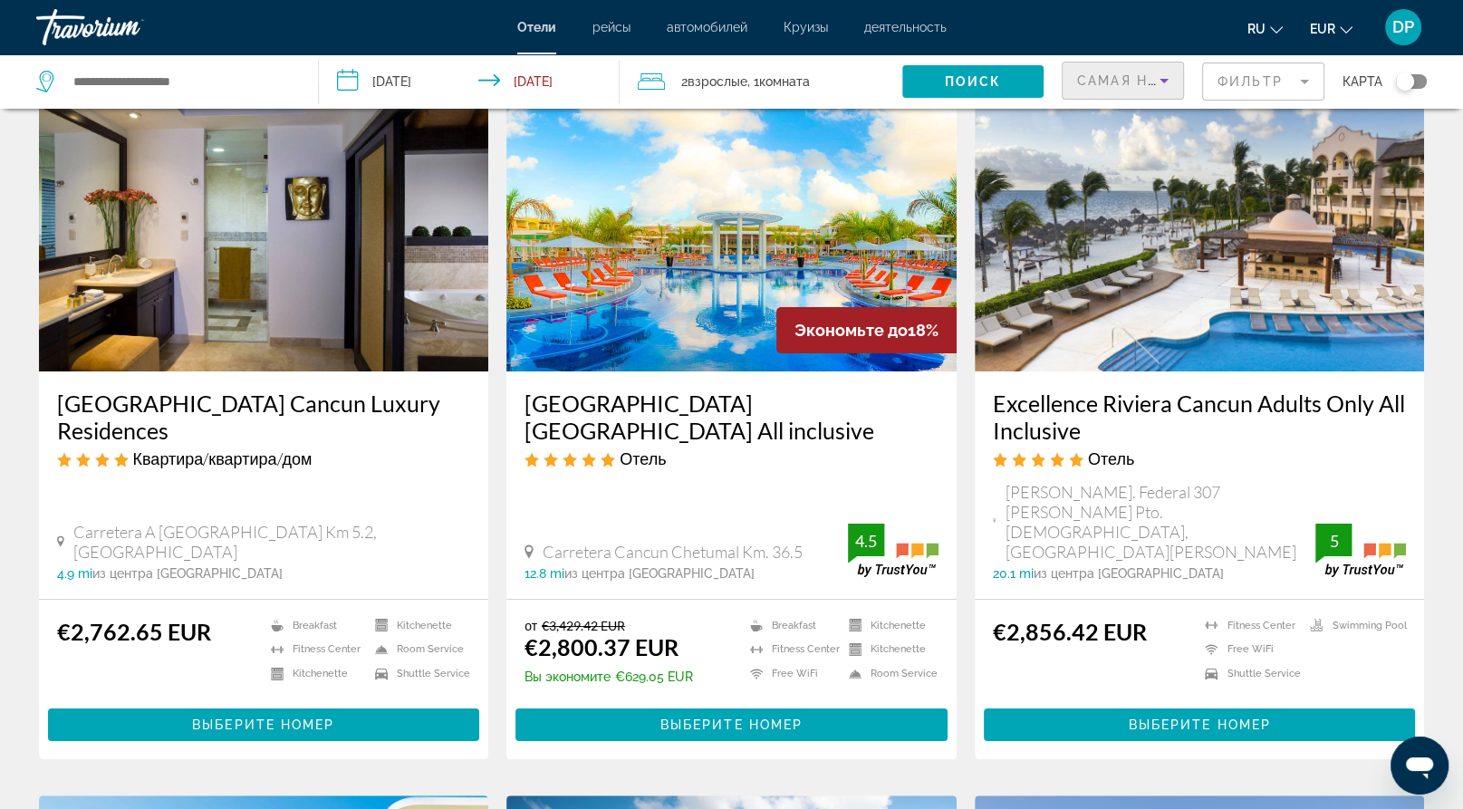
click at [1224, 93] on mat-form-field "Фильтр" at bounding box center [1263, 82] width 122 height 38
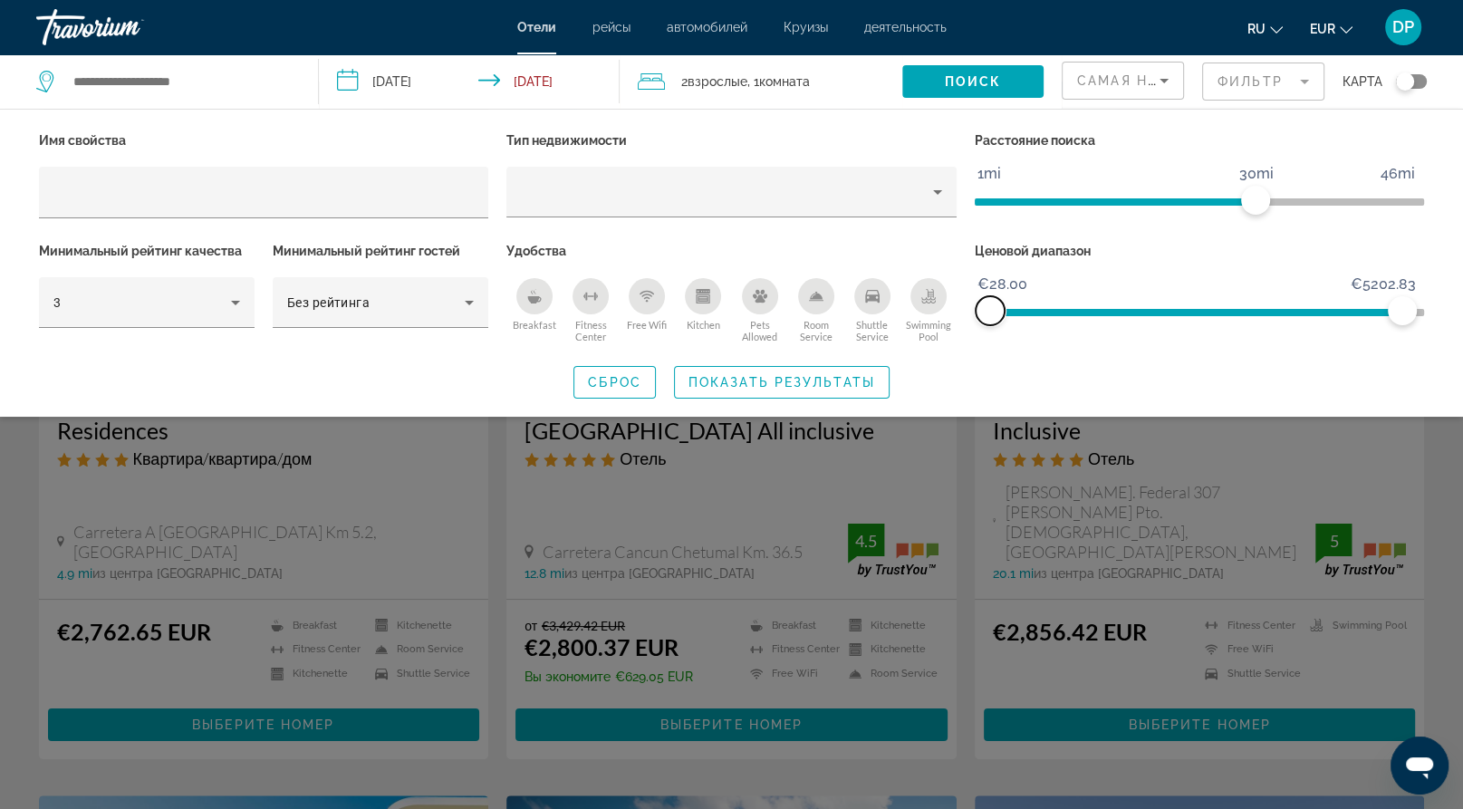
drag, startPoint x: 1018, startPoint y: 361, endPoint x: 990, endPoint y: 364, distance: 27.4
click at [990, 325] on span "ngx-slider" at bounding box center [990, 310] width 29 height 29
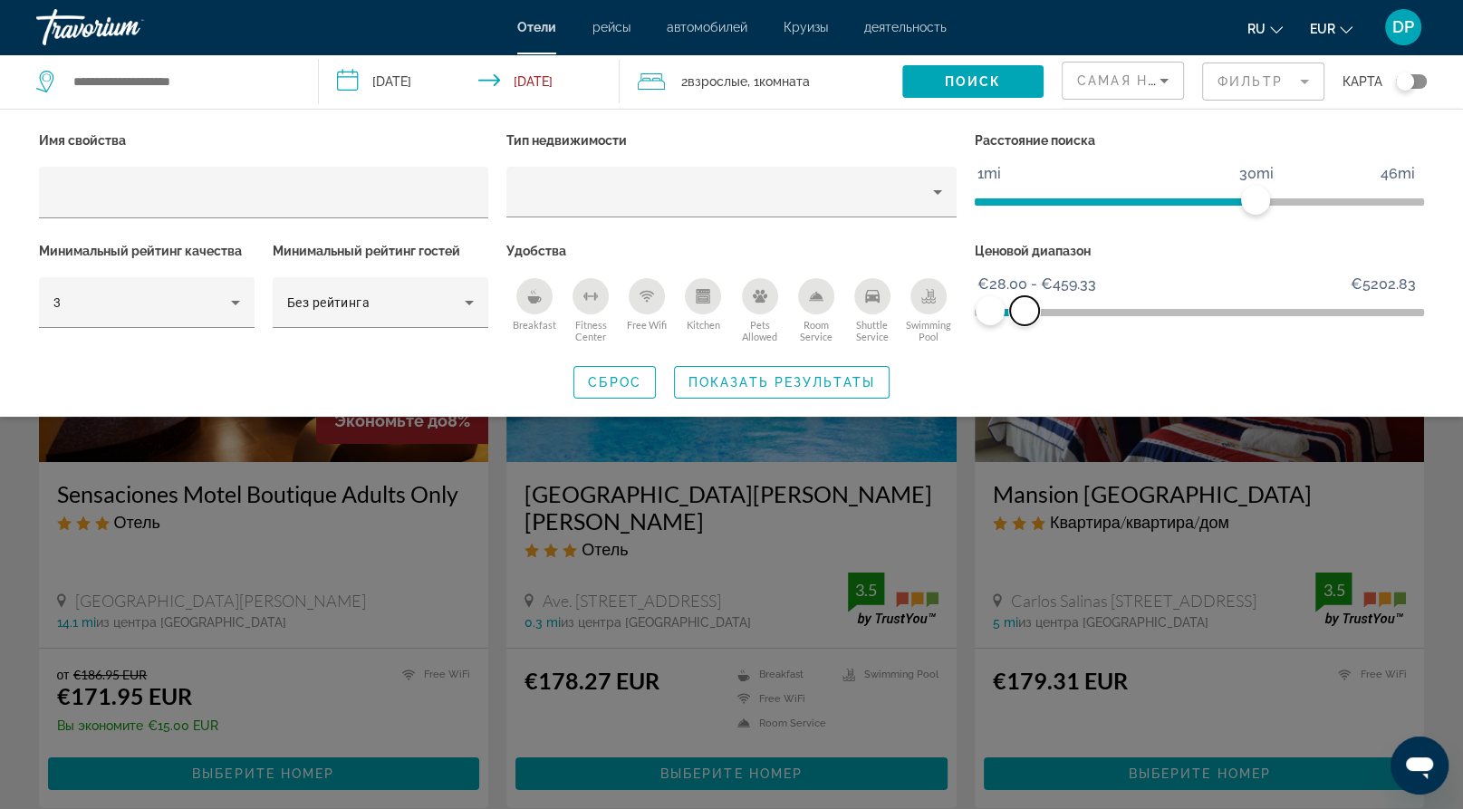
drag, startPoint x: 1383, startPoint y: 365, endPoint x: 1025, endPoint y: 376, distance: 358.1
click at [1025, 348] on div "Ценовой диапазон €22.17 €5202.83 €28.00 €459.33 €28.00 - €459.33" at bounding box center [1200, 293] width 468 height 110
click at [945, 89] on span "Поиск" at bounding box center [973, 81] width 57 height 14
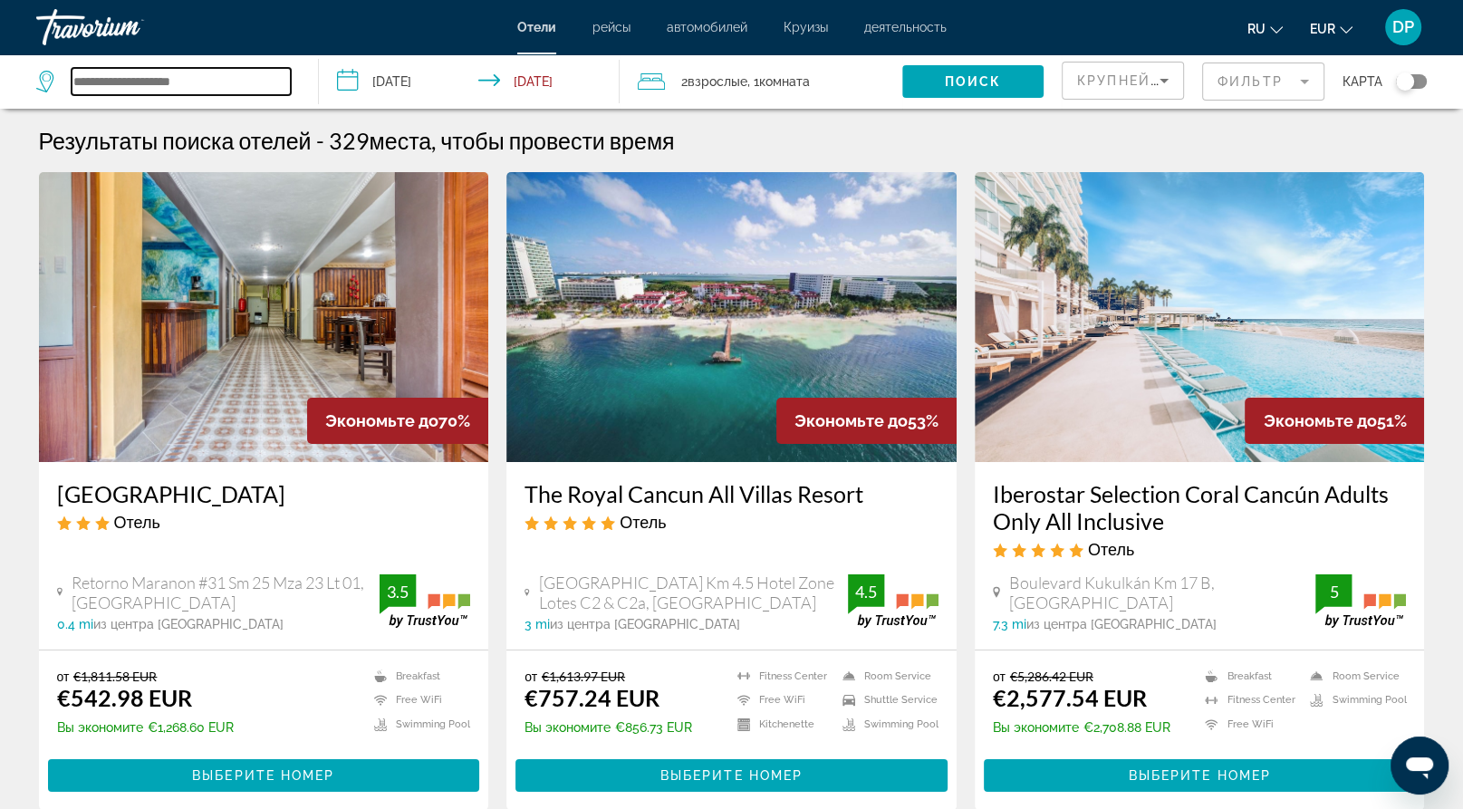
click at [224, 95] on input "Search widget" at bounding box center [181, 81] width 219 height 27
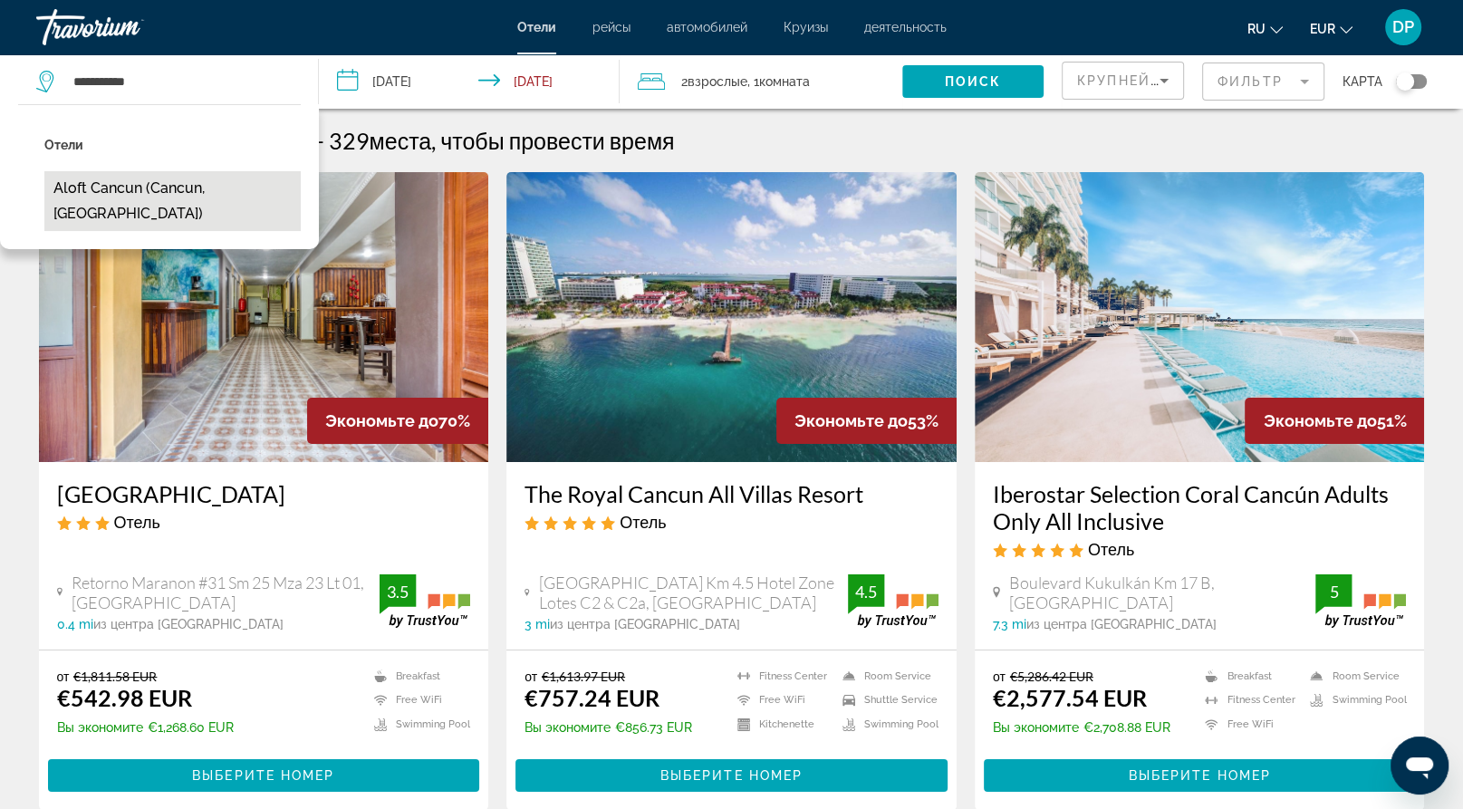
click at [130, 231] on button "Aloft Cancun (Cancun, [GEOGRAPHIC_DATA])" at bounding box center [172, 201] width 256 height 60
type input "**********"
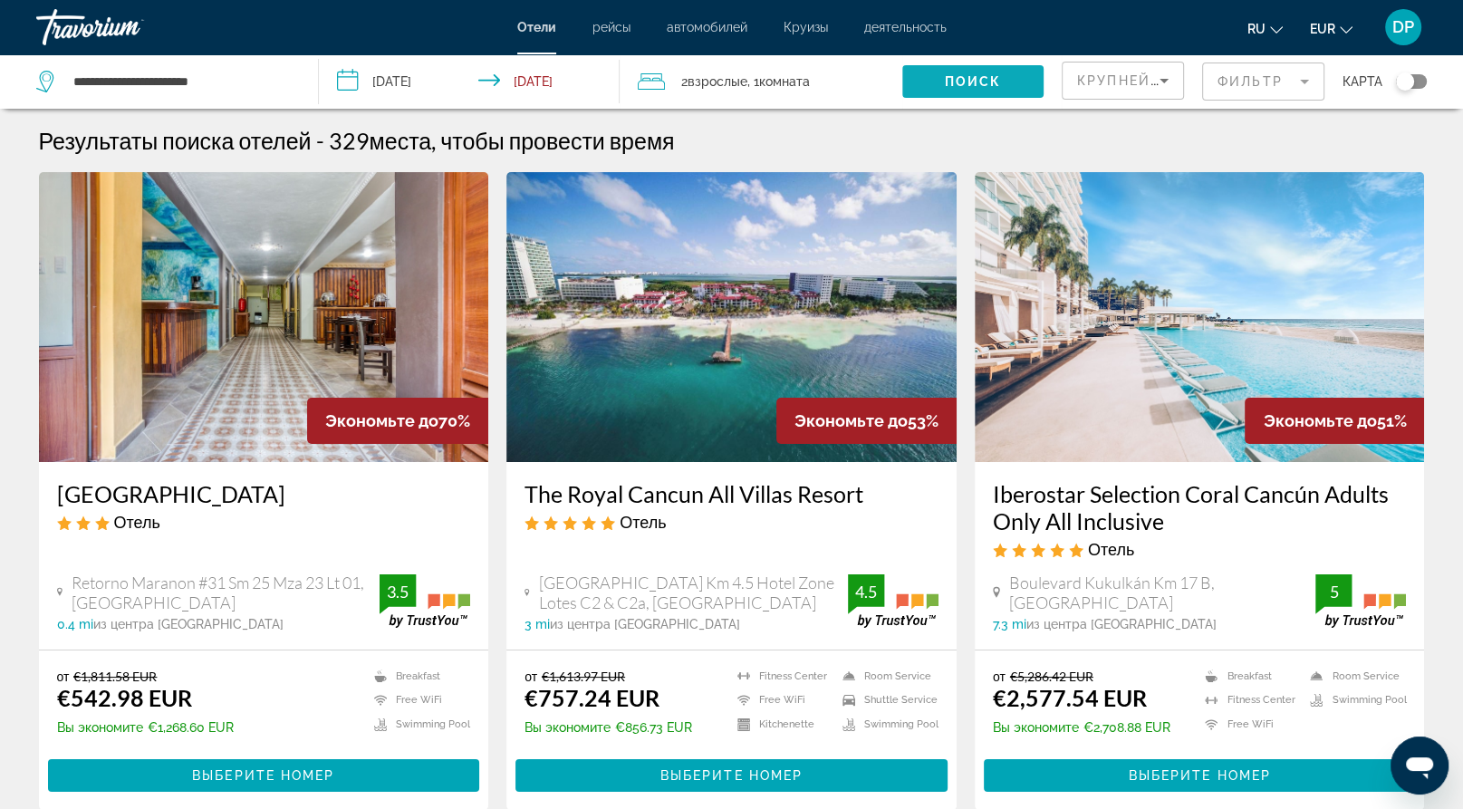
click at [945, 89] on span "Поиск" at bounding box center [973, 81] width 57 height 14
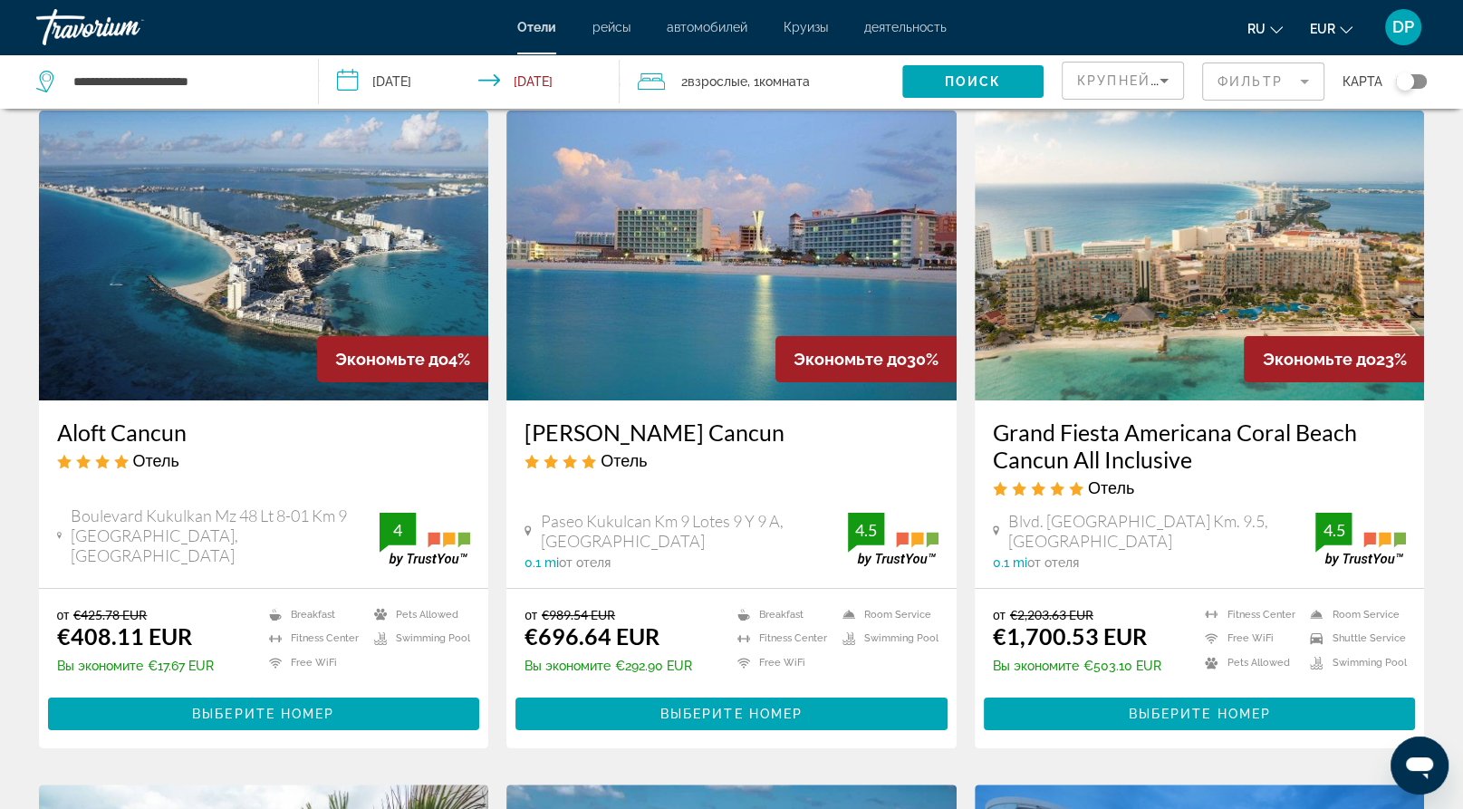
scroll to position [272, 0]
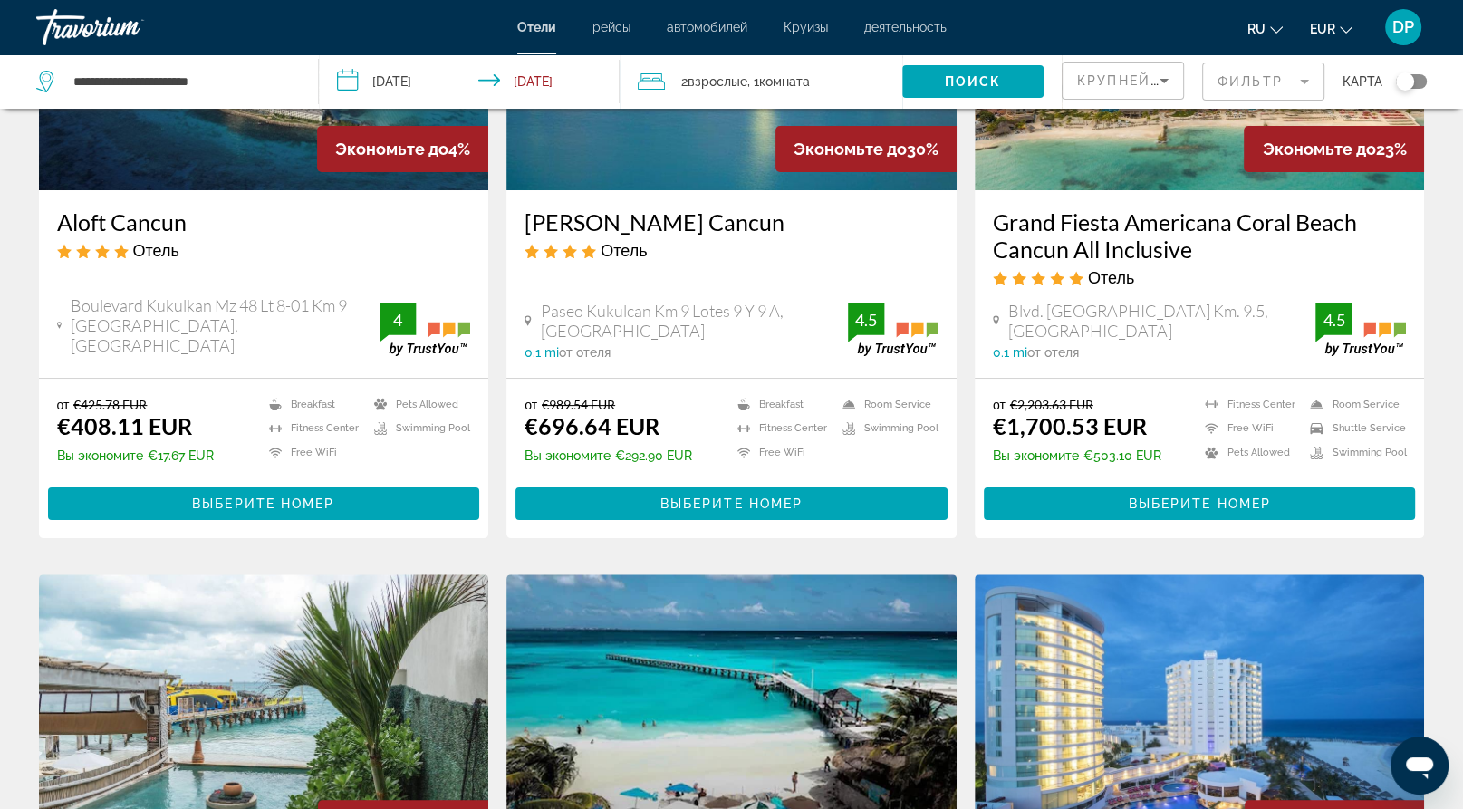
click at [685, 190] on img "Main content" at bounding box center [732, 45] width 450 height 290
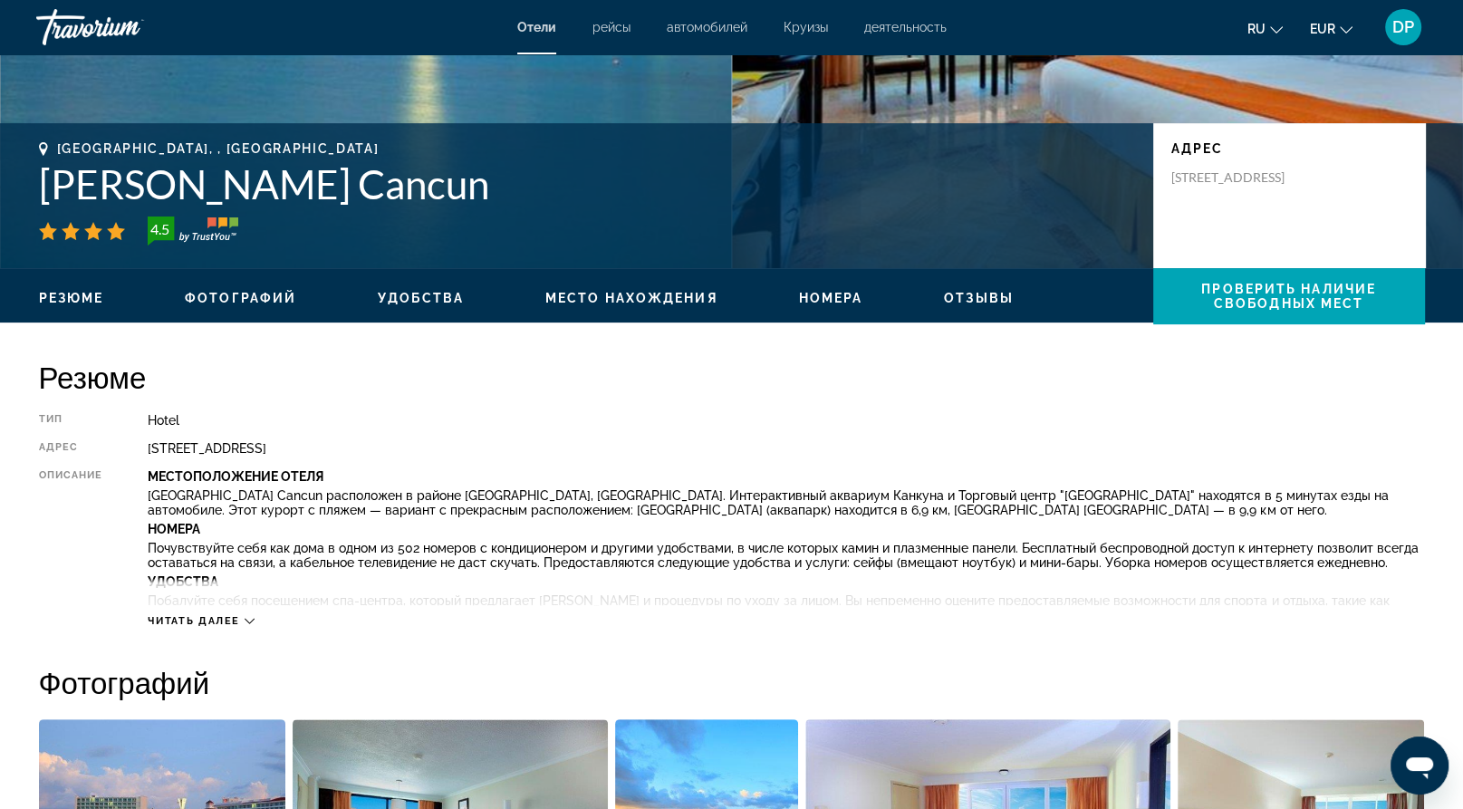
scroll to position [362, 0]
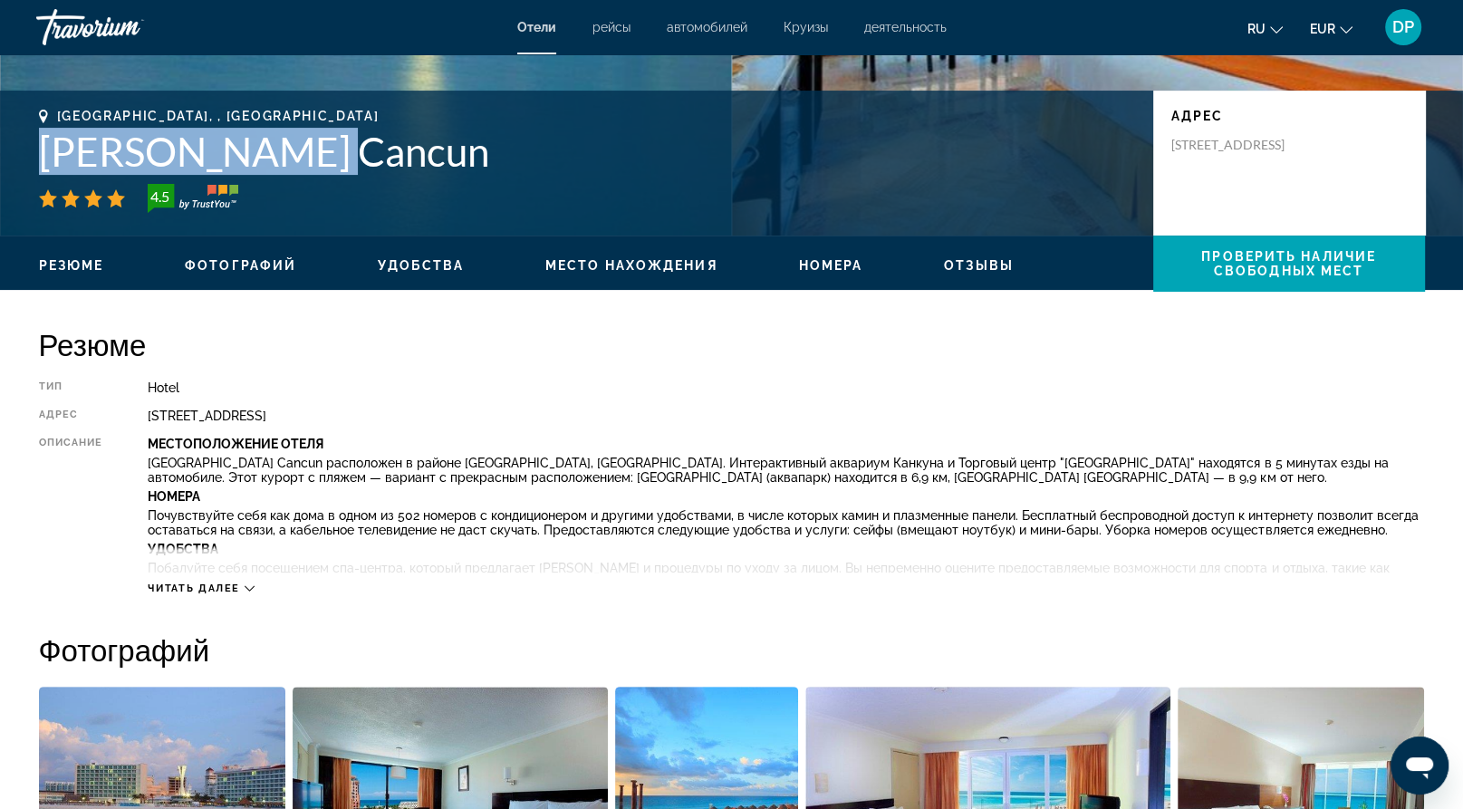
drag, startPoint x: 51, startPoint y: 279, endPoint x: 454, endPoint y: 283, distance: 403.3
click at [454, 175] on h1 "[PERSON_NAME] Cancun" at bounding box center [587, 151] width 1096 height 47
copy h1 "[PERSON_NAME] Cancun"
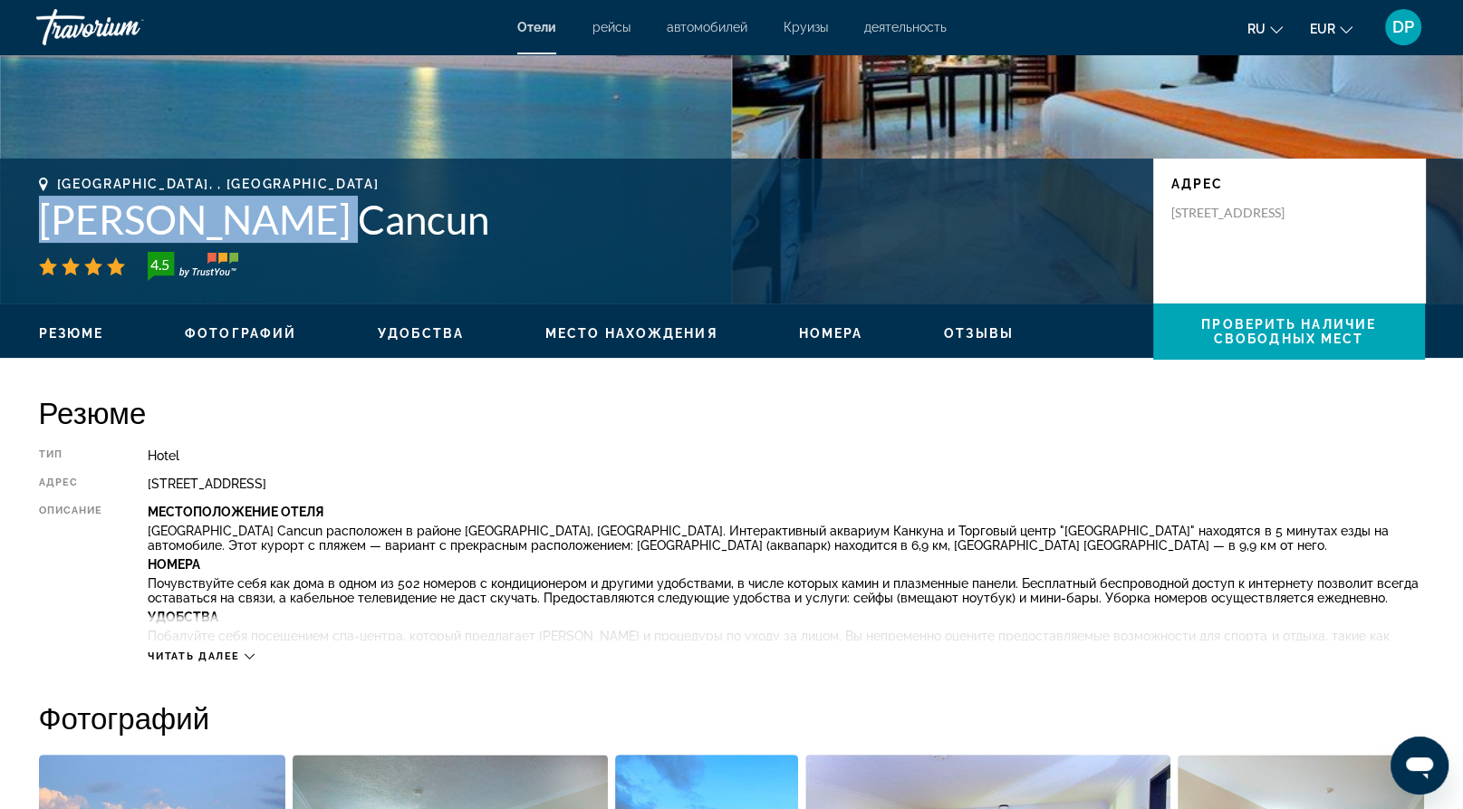
scroll to position [453, 0]
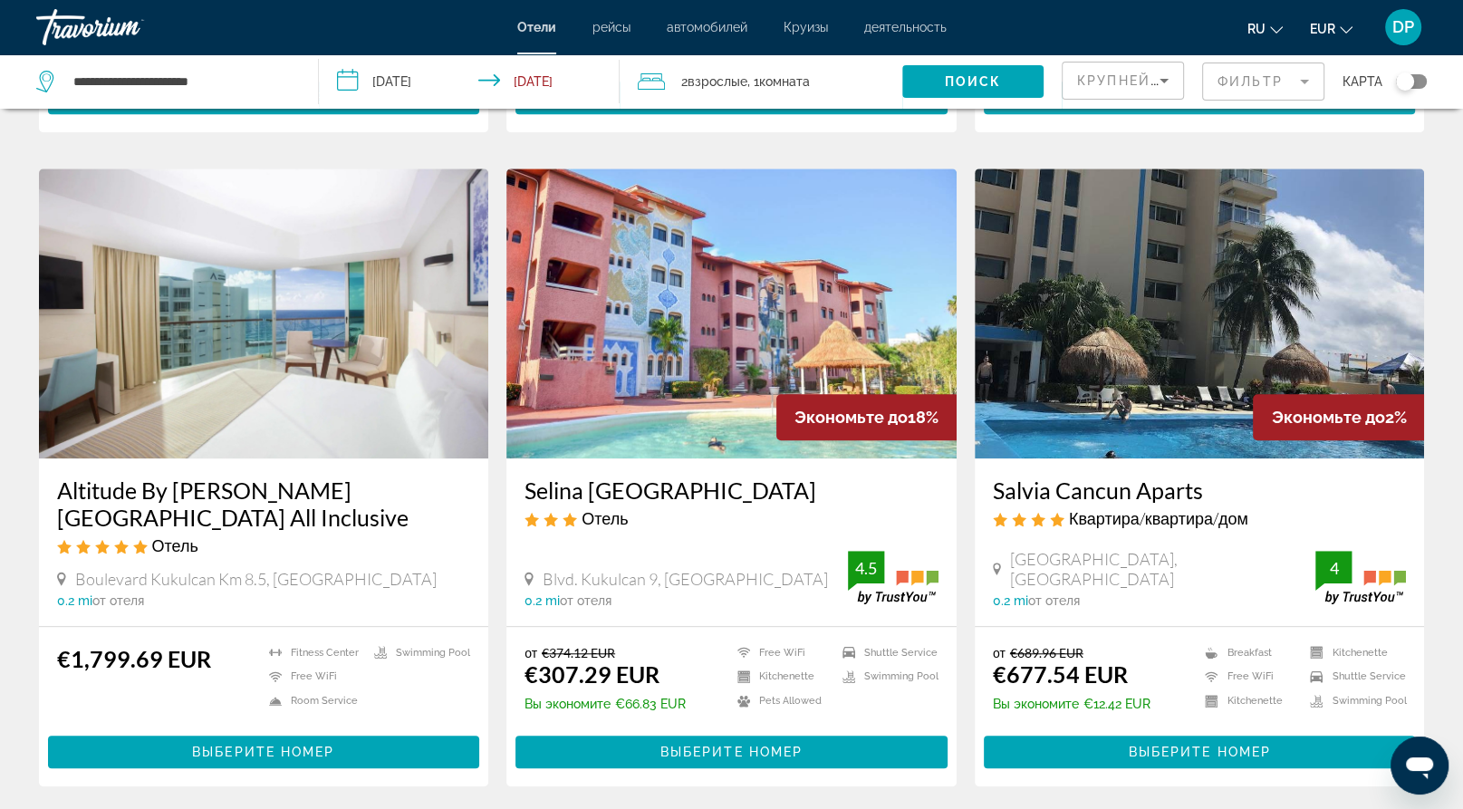
scroll to position [1359, 0]
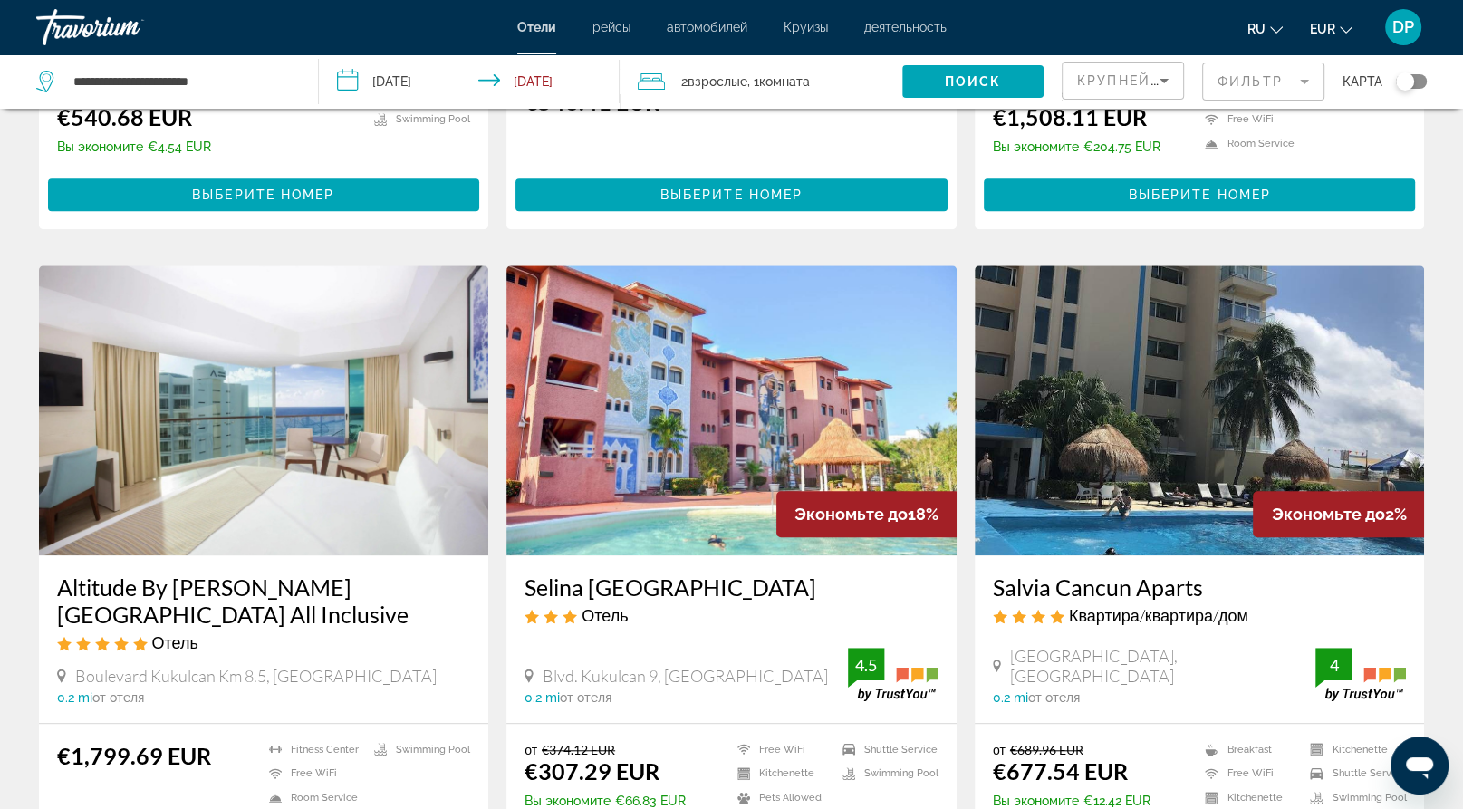
scroll to position [1269, 0]
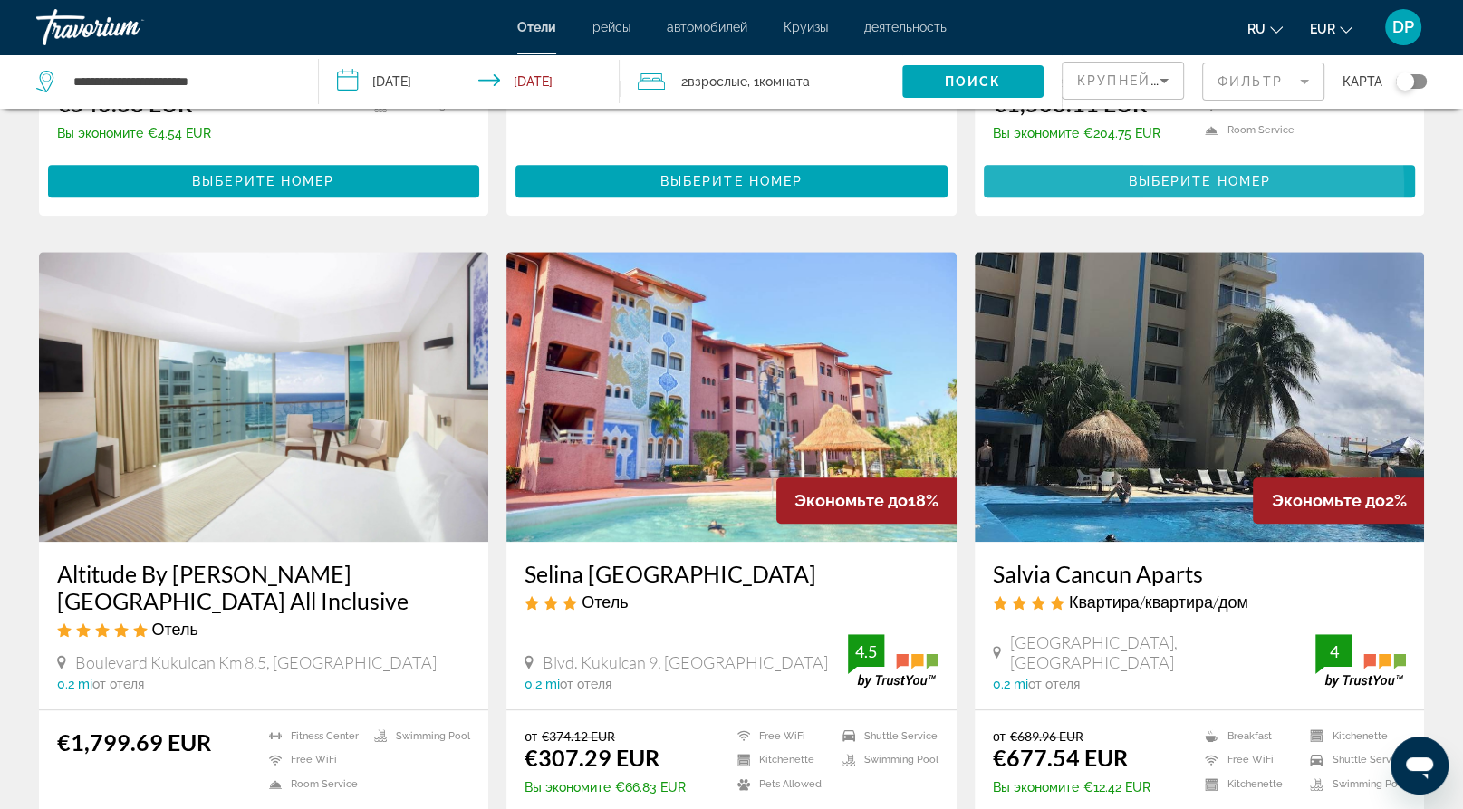
click at [1162, 188] on span "Выберите номер" at bounding box center [1199, 181] width 142 height 14
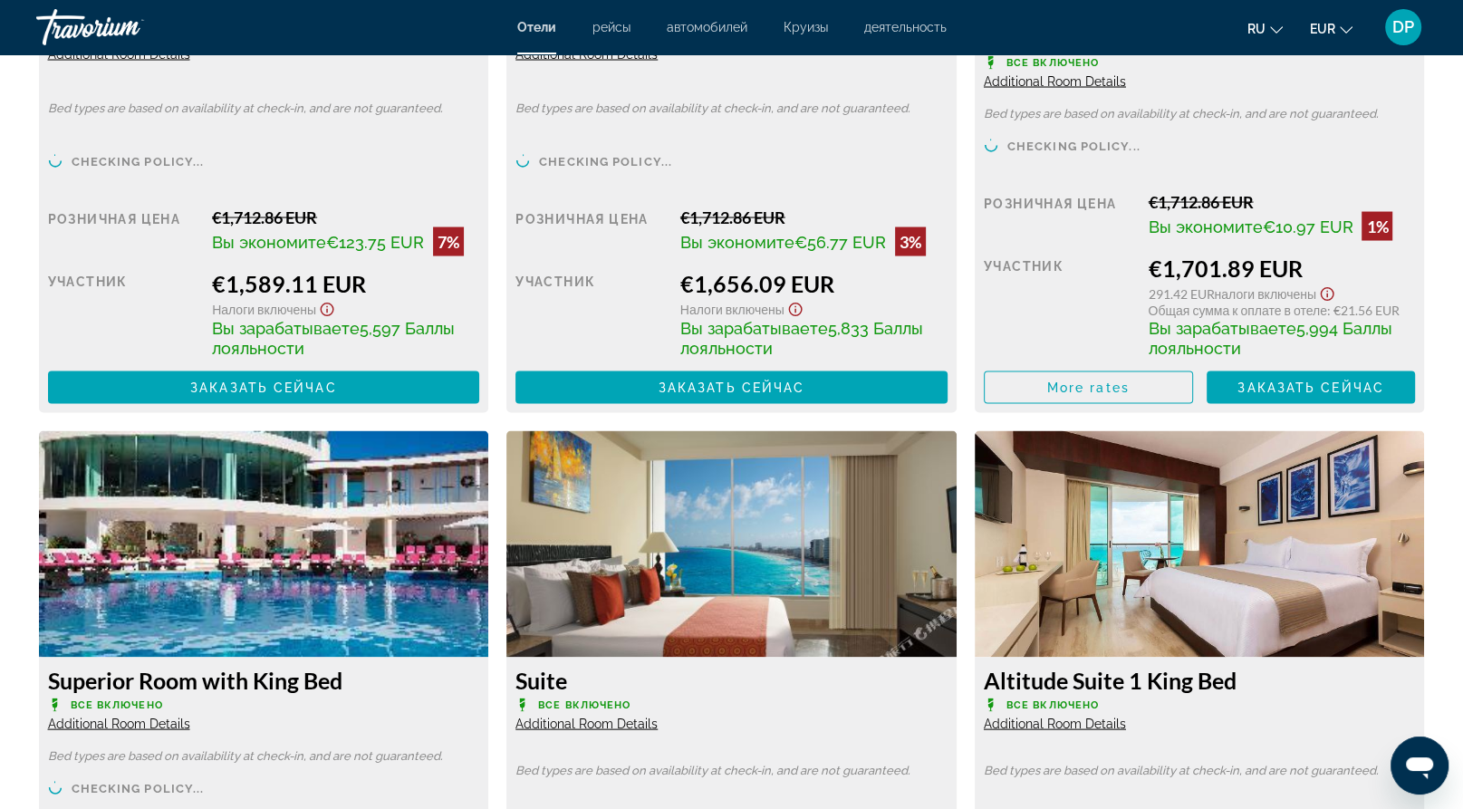
scroll to position [3534, 0]
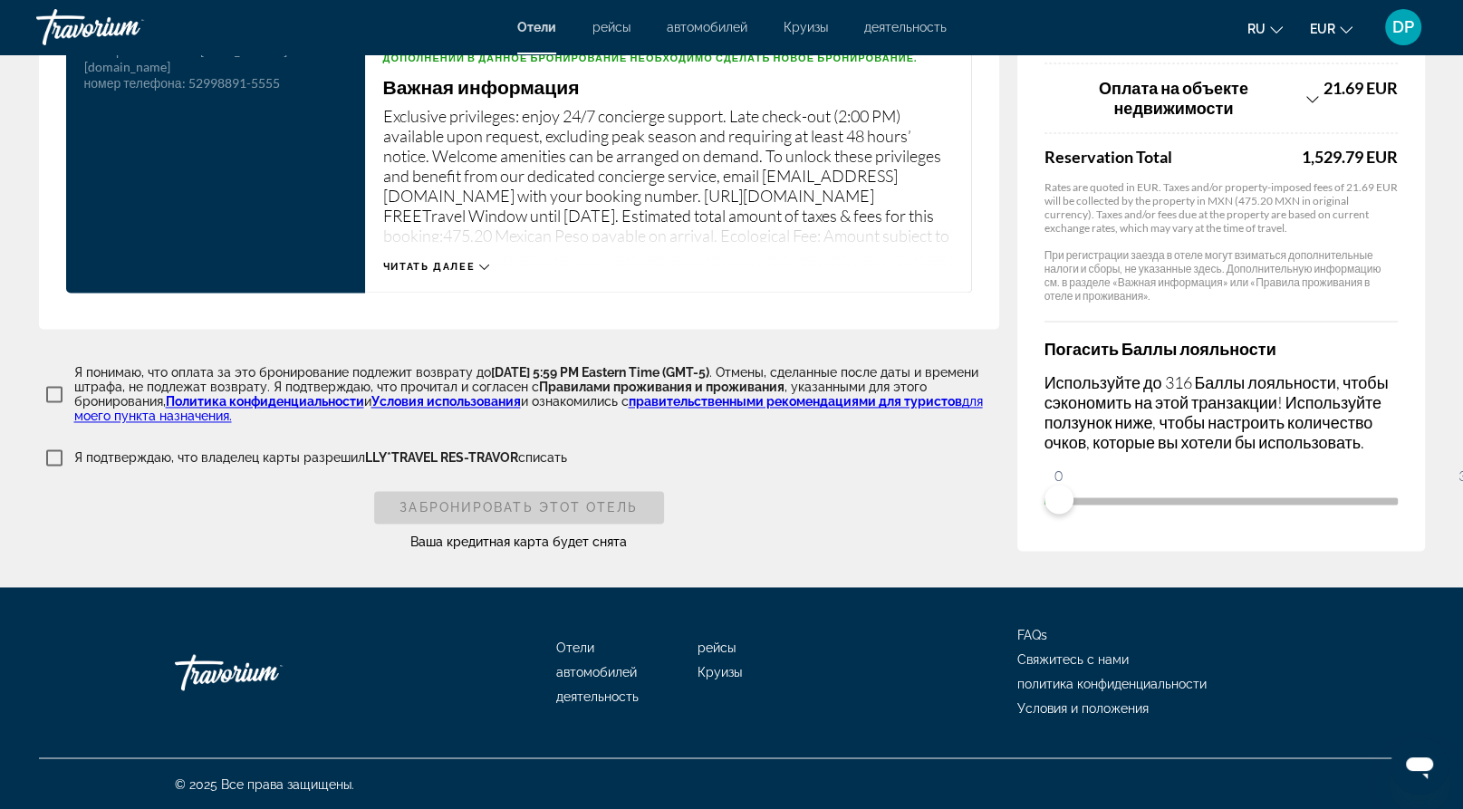
scroll to position [3379, 0]
drag, startPoint x: 953, startPoint y: 425, endPoint x: 1448, endPoint y: 468, distance: 496.6
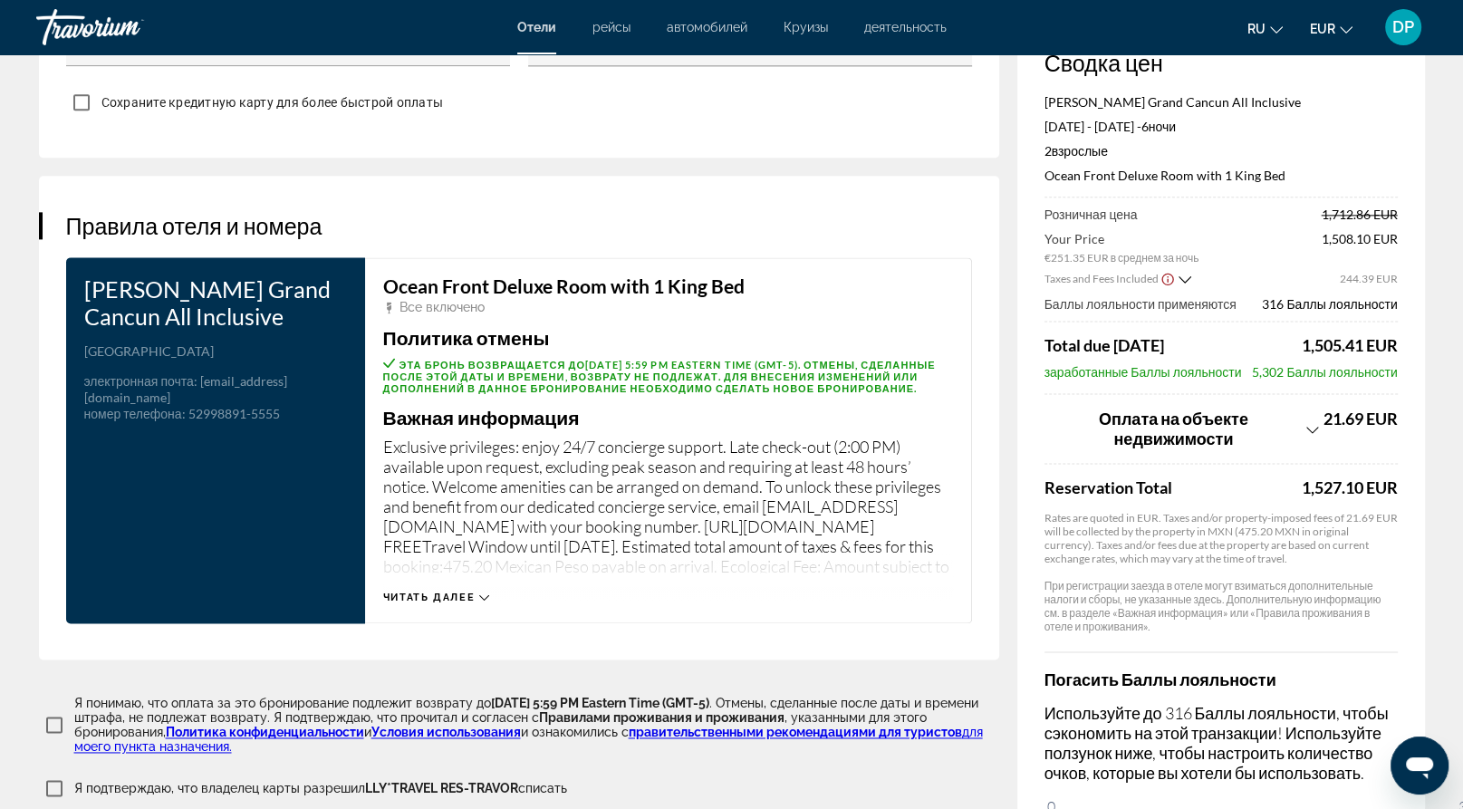
scroll to position [2190, 0]
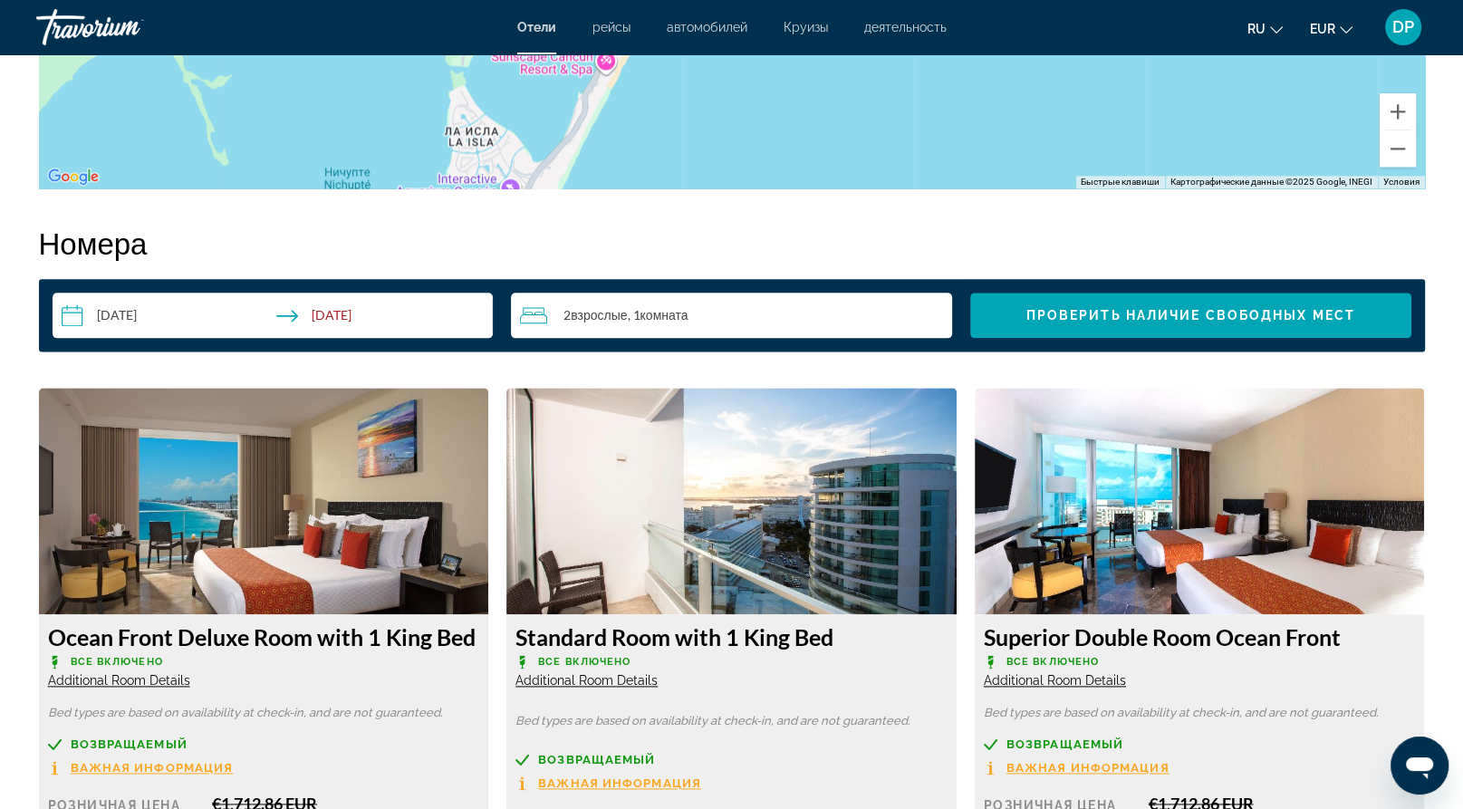
scroll to position [2175, 0]
